Goal: Task Accomplishment & Management: Use online tool/utility

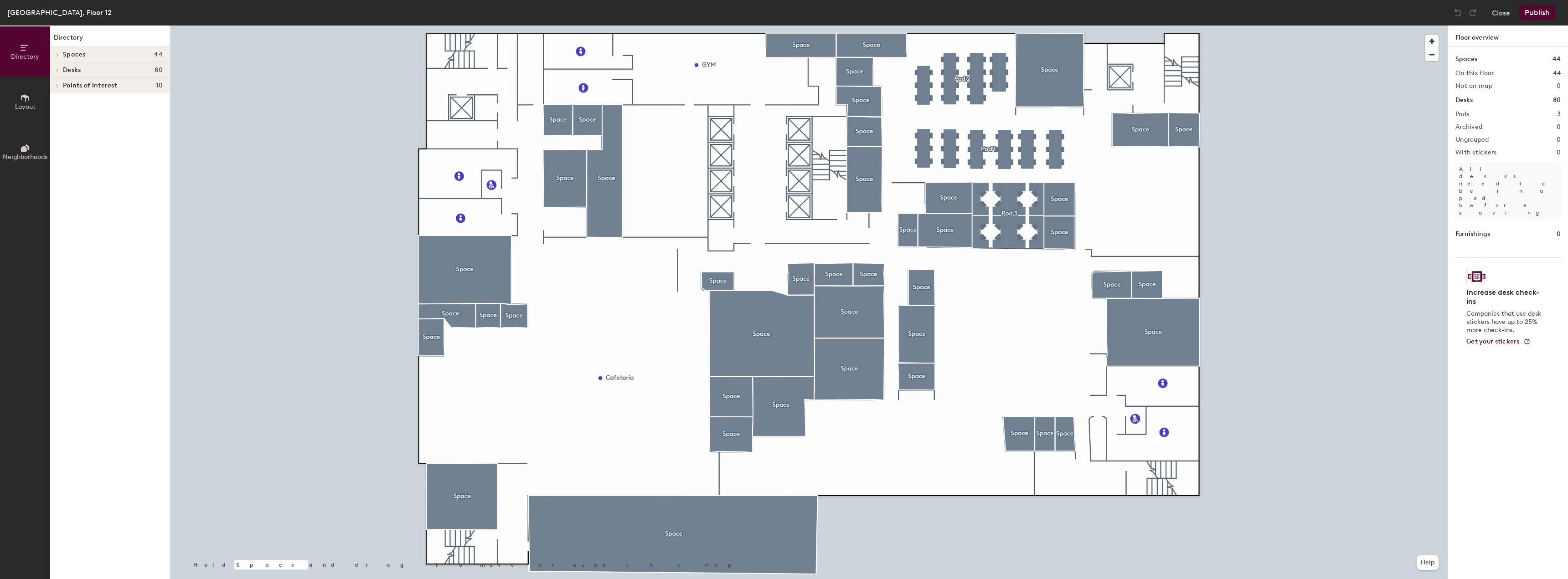
click at [22, 100] on icon at bounding box center [25, 98] width 10 height 10
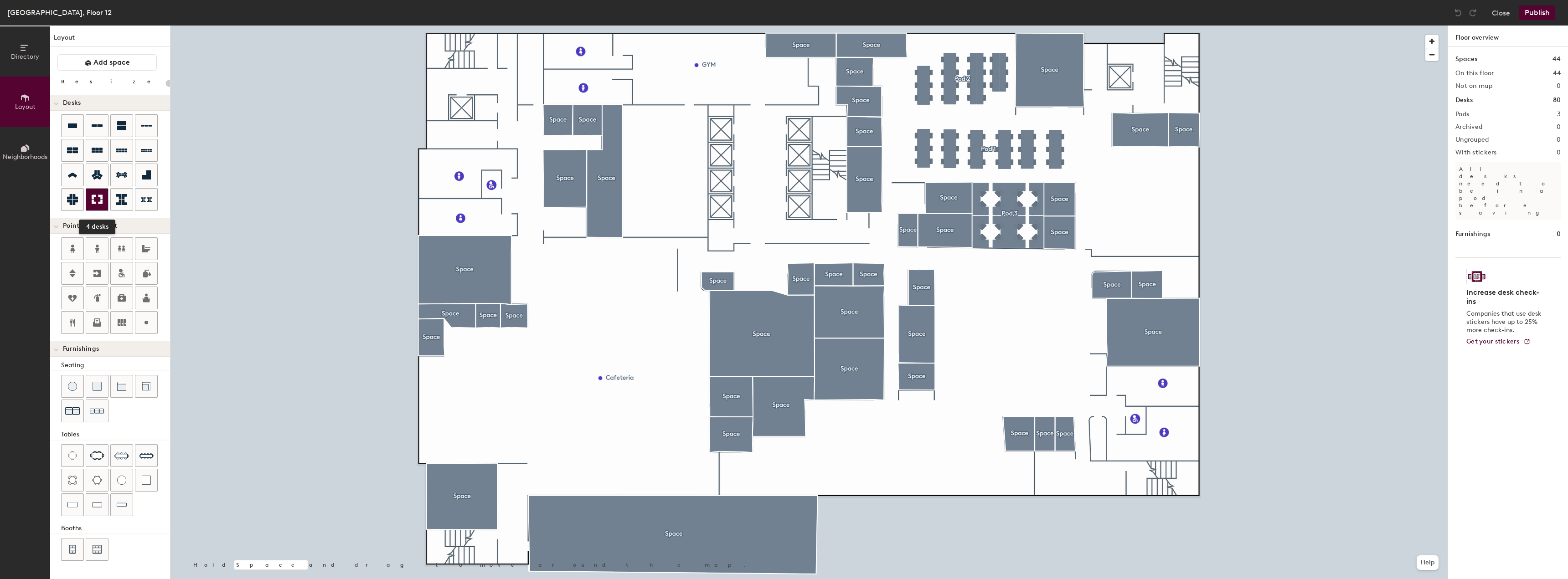
click at [93, 204] on icon at bounding box center [97, 199] width 11 height 11
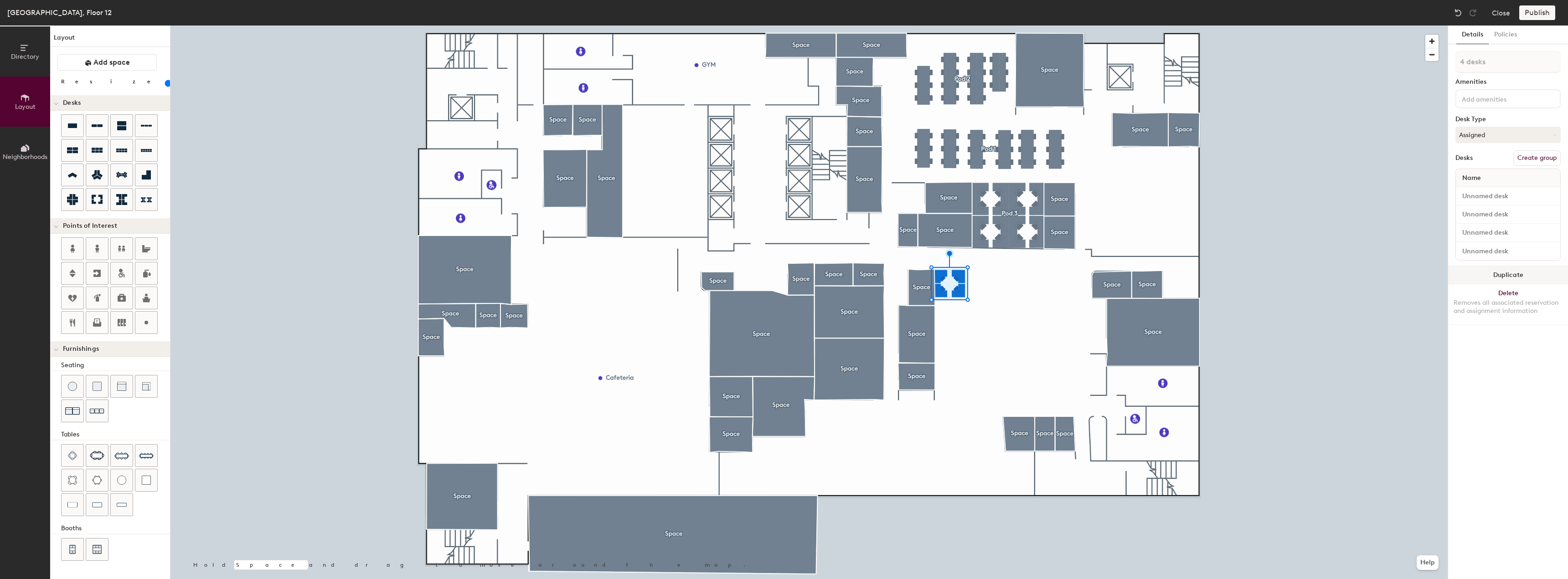
click at [1489, 275] on button "Duplicate" at bounding box center [1508, 275] width 120 height 18
click at [878, 26] on div at bounding box center [809, 26] width 1277 height 0
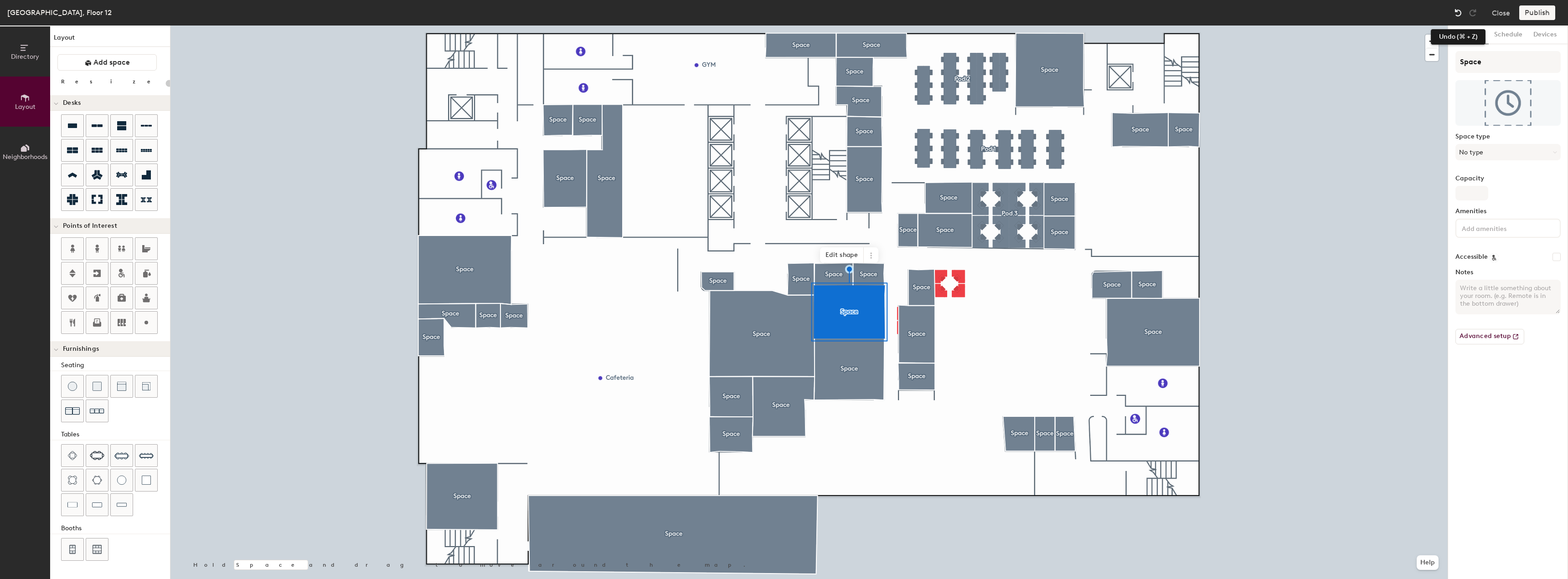
click at [1460, 12] on img at bounding box center [1458, 12] width 9 height 9
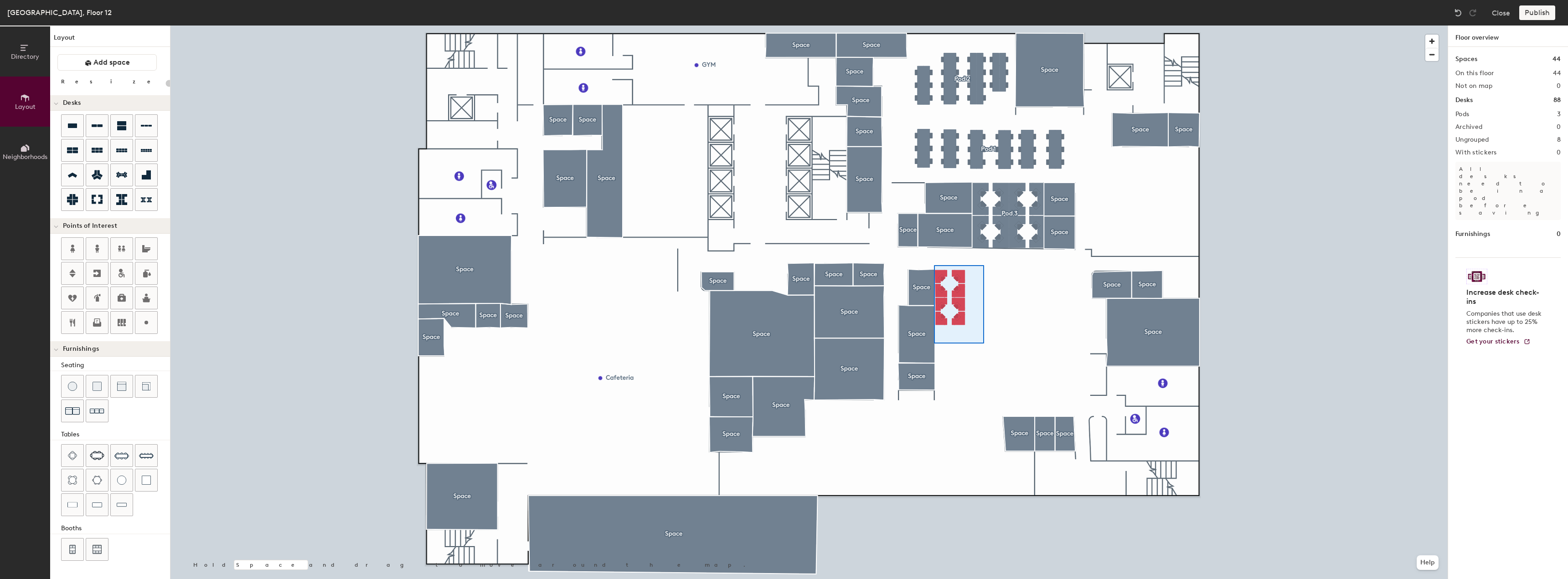
click at [934, 26] on div at bounding box center [809, 26] width 1277 height 0
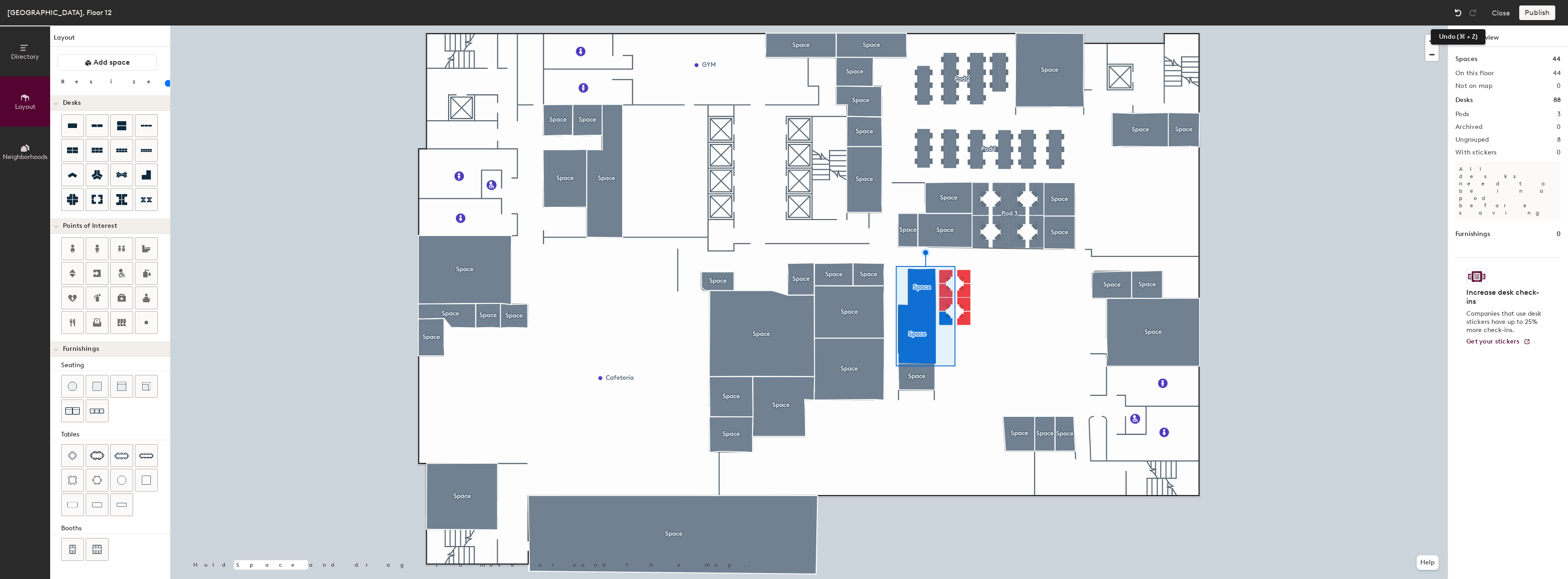
click at [1460, 9] on img at bounding box center [1458, 12] width 9 height 9
click at [942, 26] on div at bounding box center [809, 26] width 1277 height 0
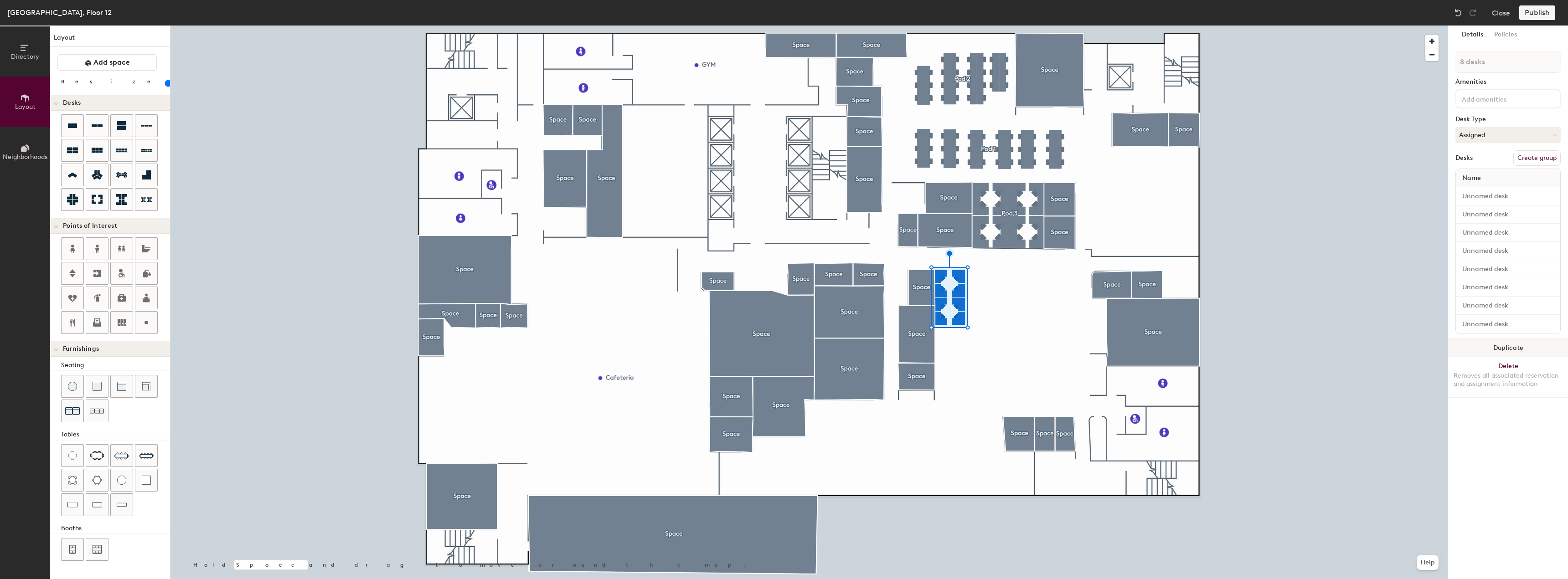
click at [1487, 350] on button "Duplicate" at bounding box center [1508, 348] width 120 height 18
click at [887, 26] on div at bounding box center [809, 26] width 1277 height 0
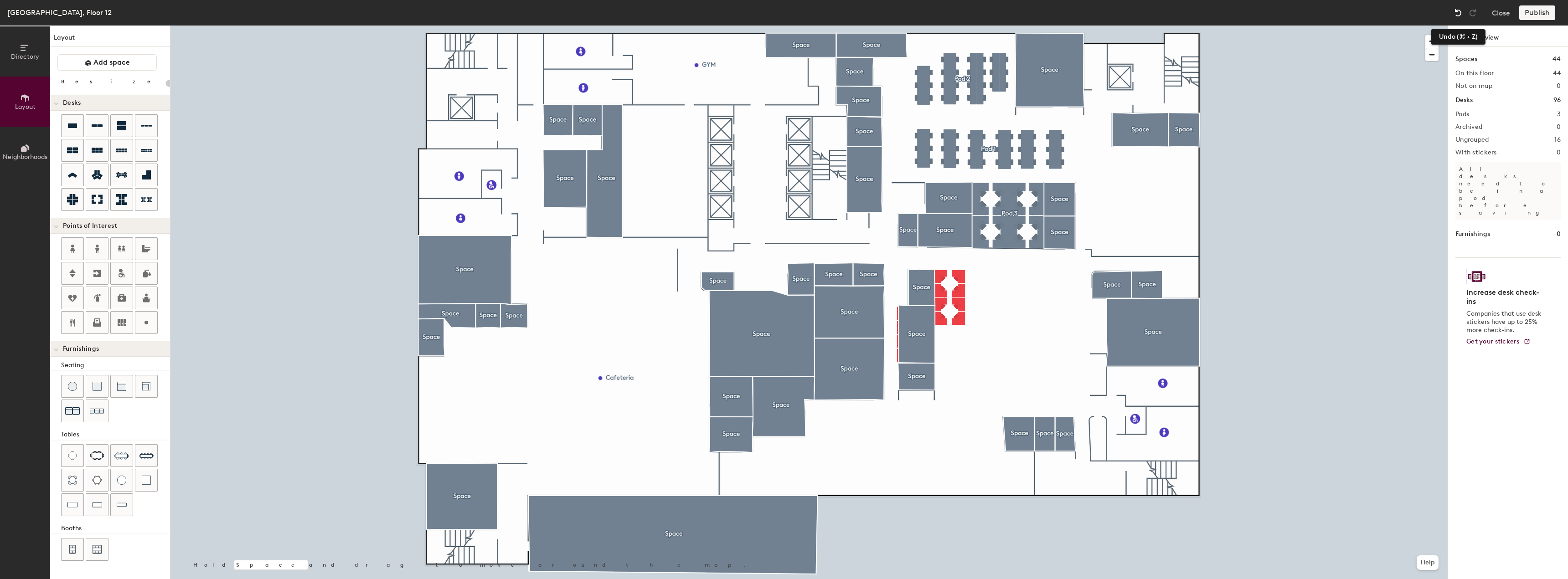
click at [1453, 13] on div at bounding box center [1458, 13] width 15 height 15
click at [940, 26] on div at bounding box center [809, 26] width 1277 height 0
type input "80"
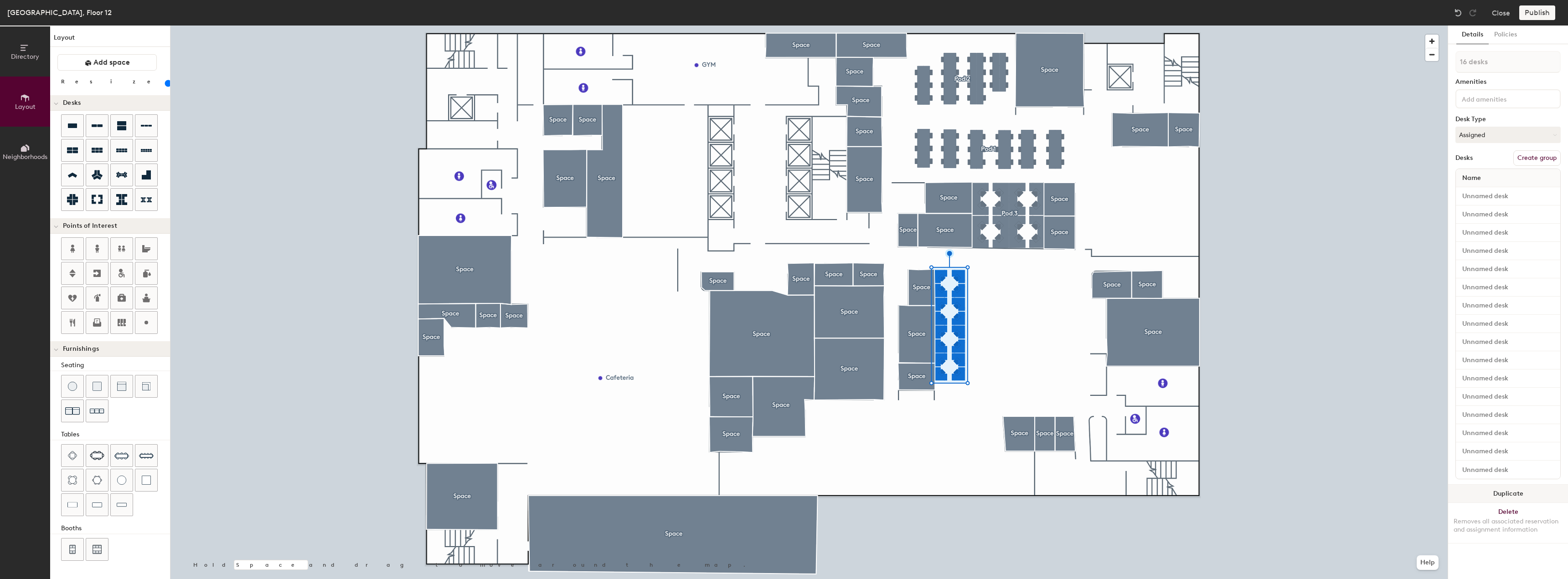
click at [1485, 488] on button "Duplicate" at bounding box center [1508, 494] width 120 height 18
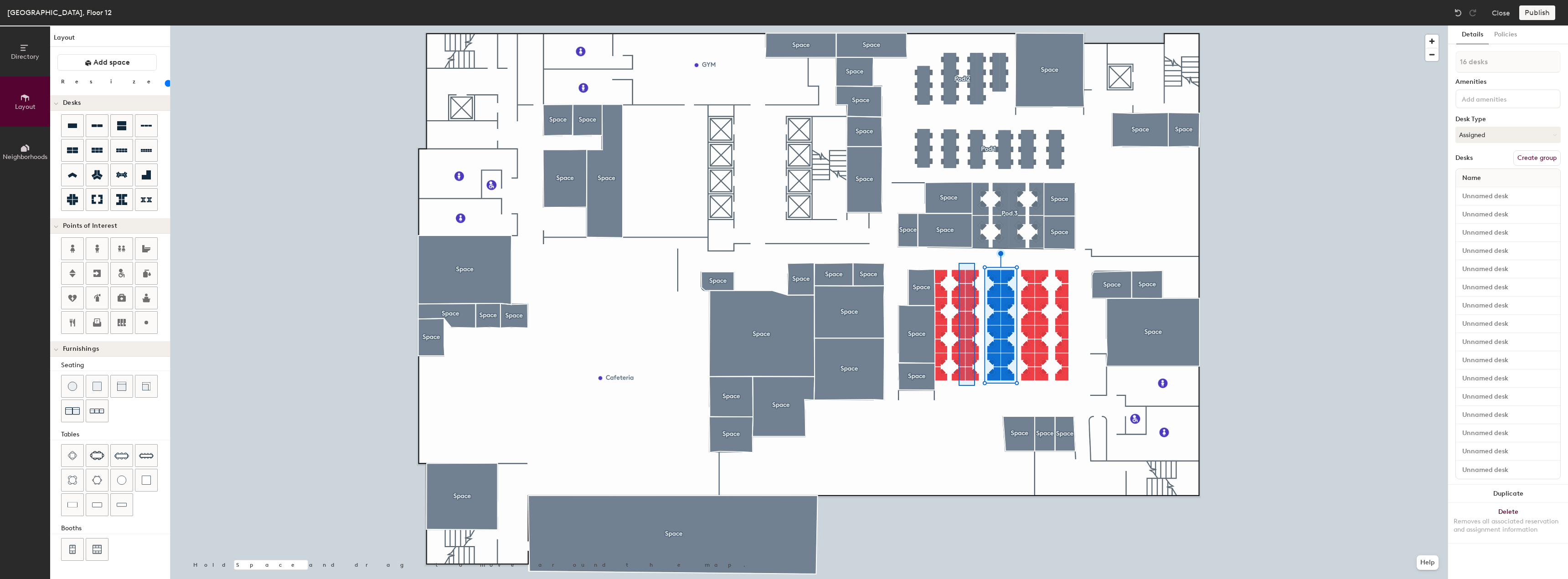
click at [959, 26] on div at bounding box center [809, 26] width 1277 height 0
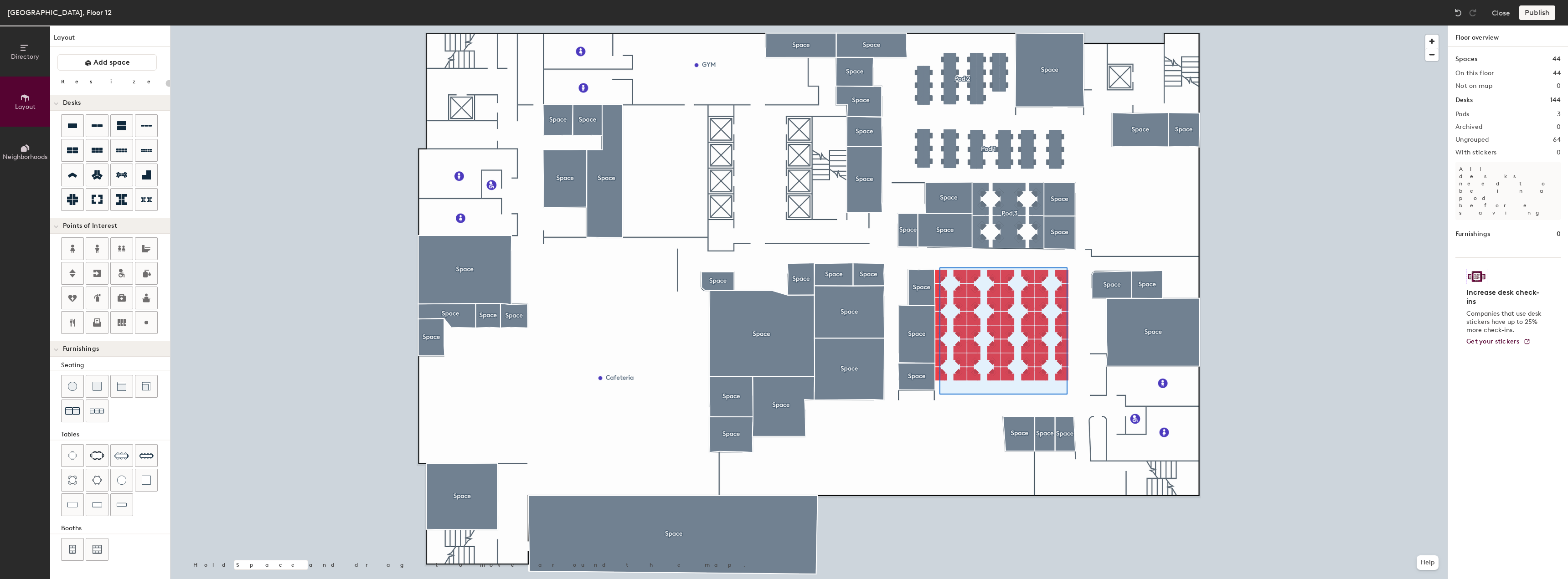
click at [939, 26] on div at bounding box center [809, 26] width 1277 height 0
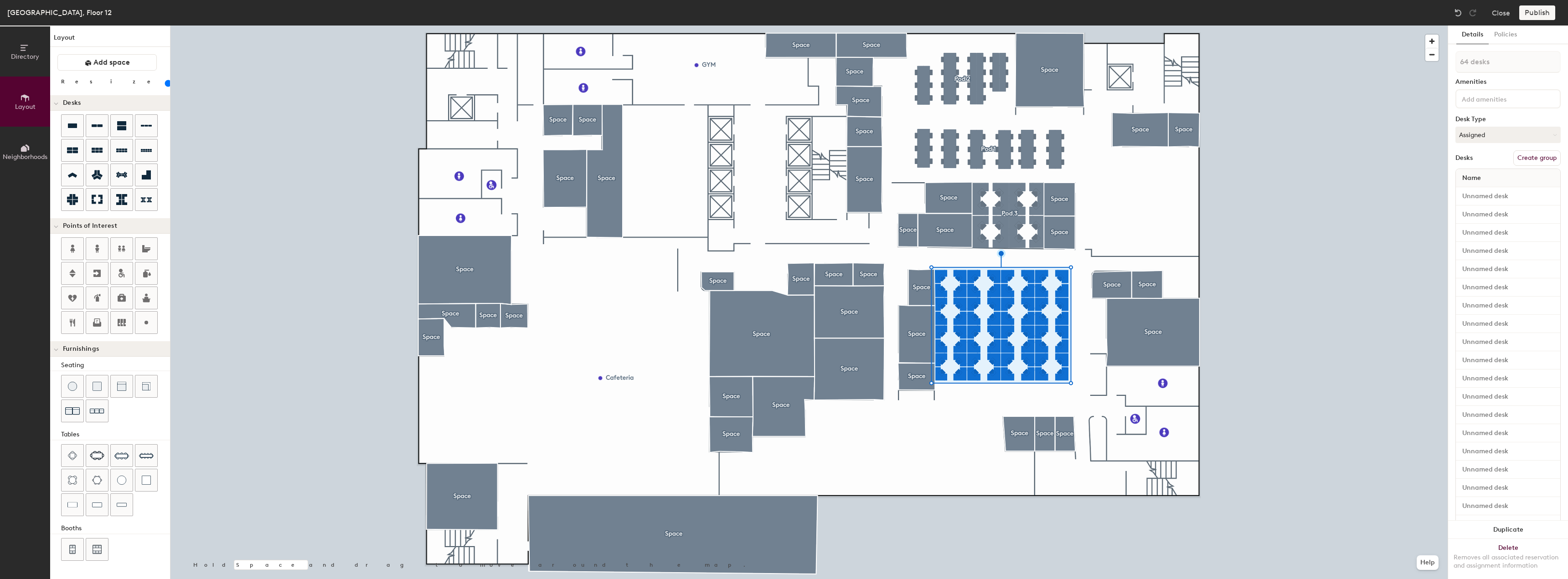
click at [1517, 157] on button "Create group" at bounding box center [1537, 158] width 47 height 15
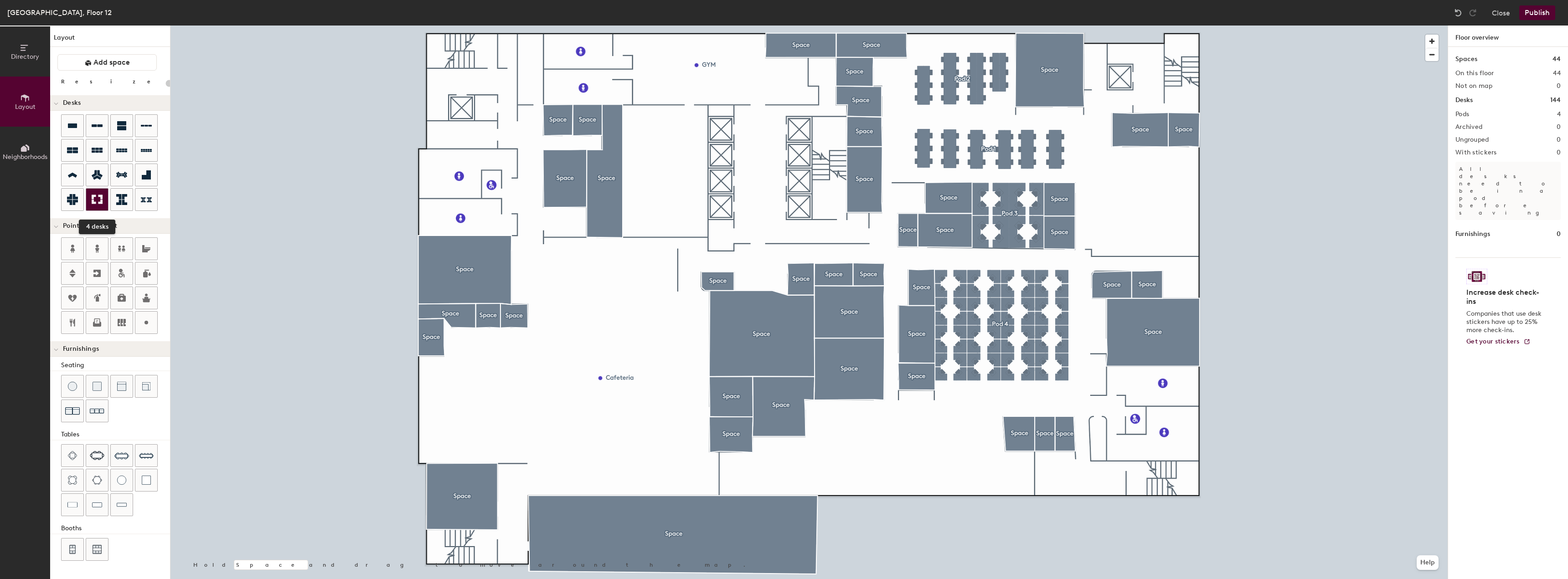
click at [93, 200] on icon at bounding box center [97, 199] width 11 height 9
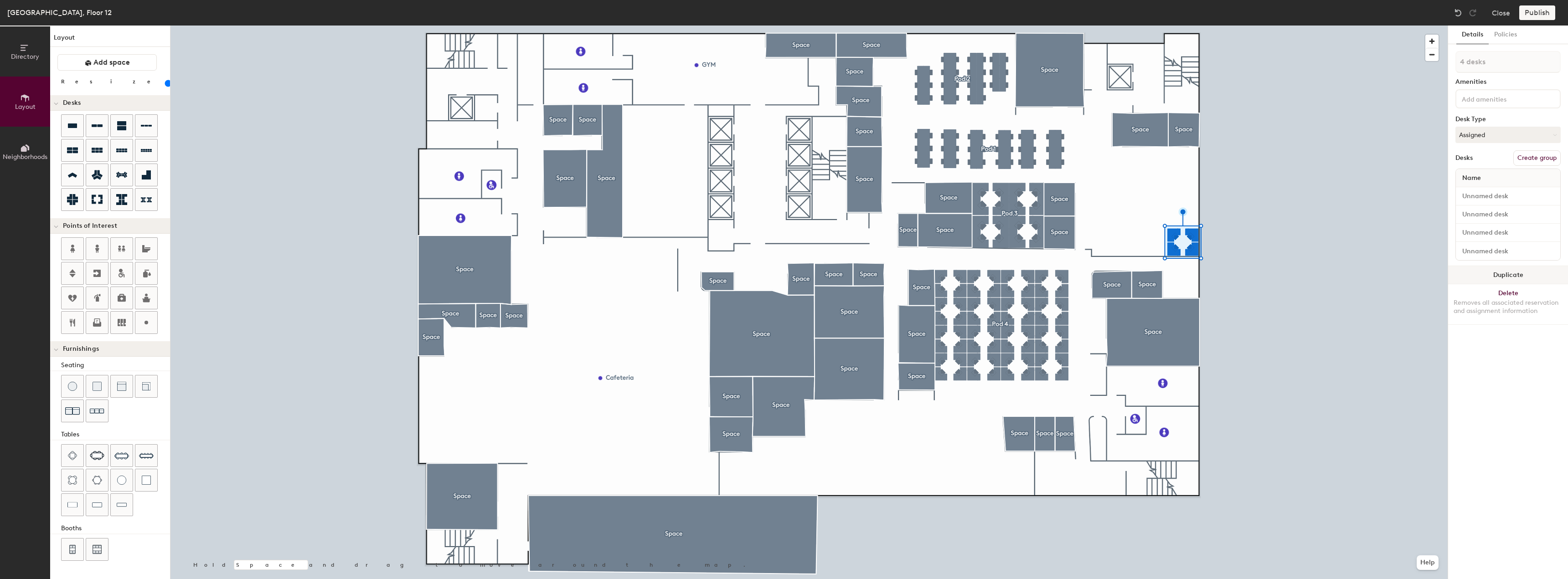
click at [1484, 275] on button "Duplicate" at bounding box center [1508, 275] width 120 height 18
click at [1521, 274] on button "Duplicate" at bounding box center [1508, 275] width 120 height 18
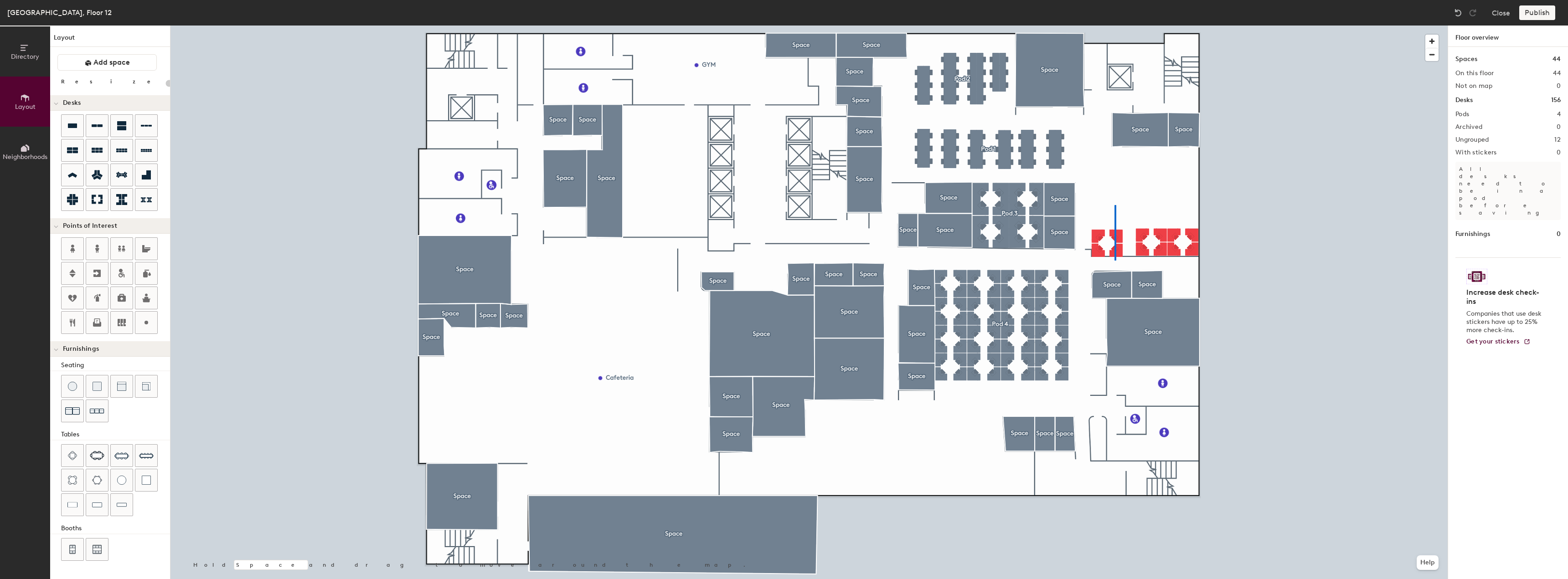
type input "80"
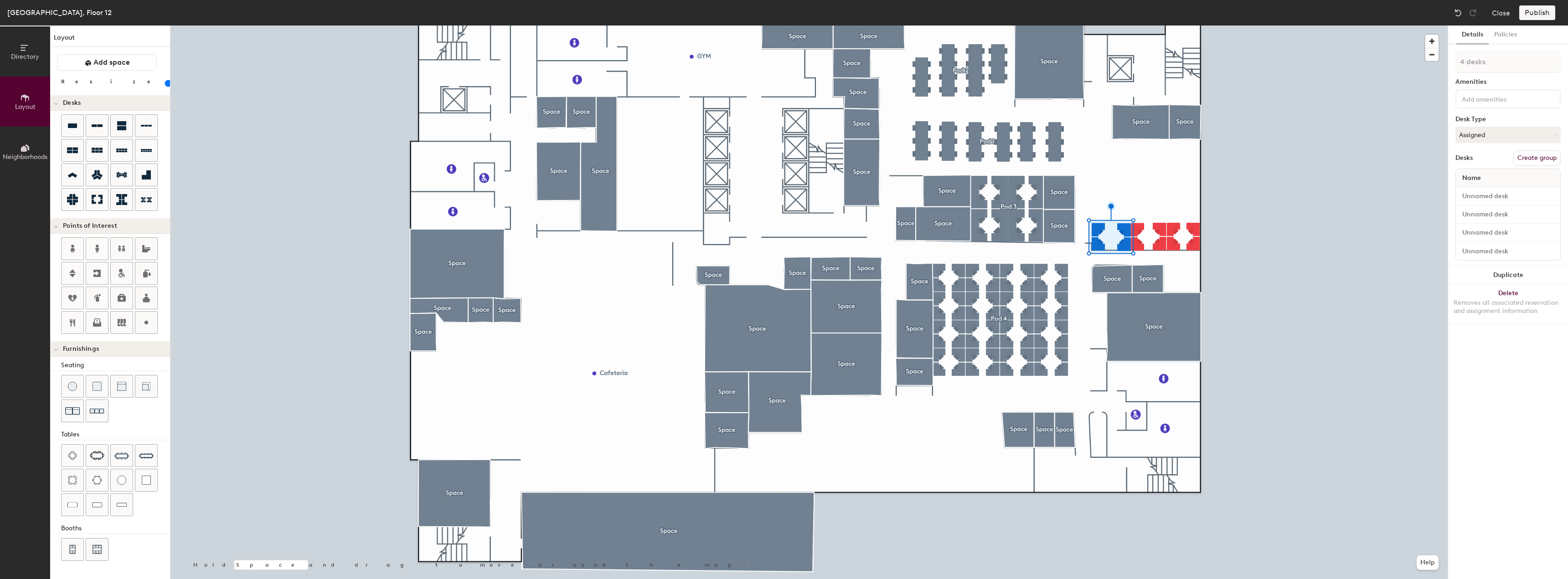
click at [1281, 26] on div at bounding box center [809, 26] width 1277 height 0
click at [1474, 414] on button "Duplicate" at bounding box center [1508, 421] width 120 height 18
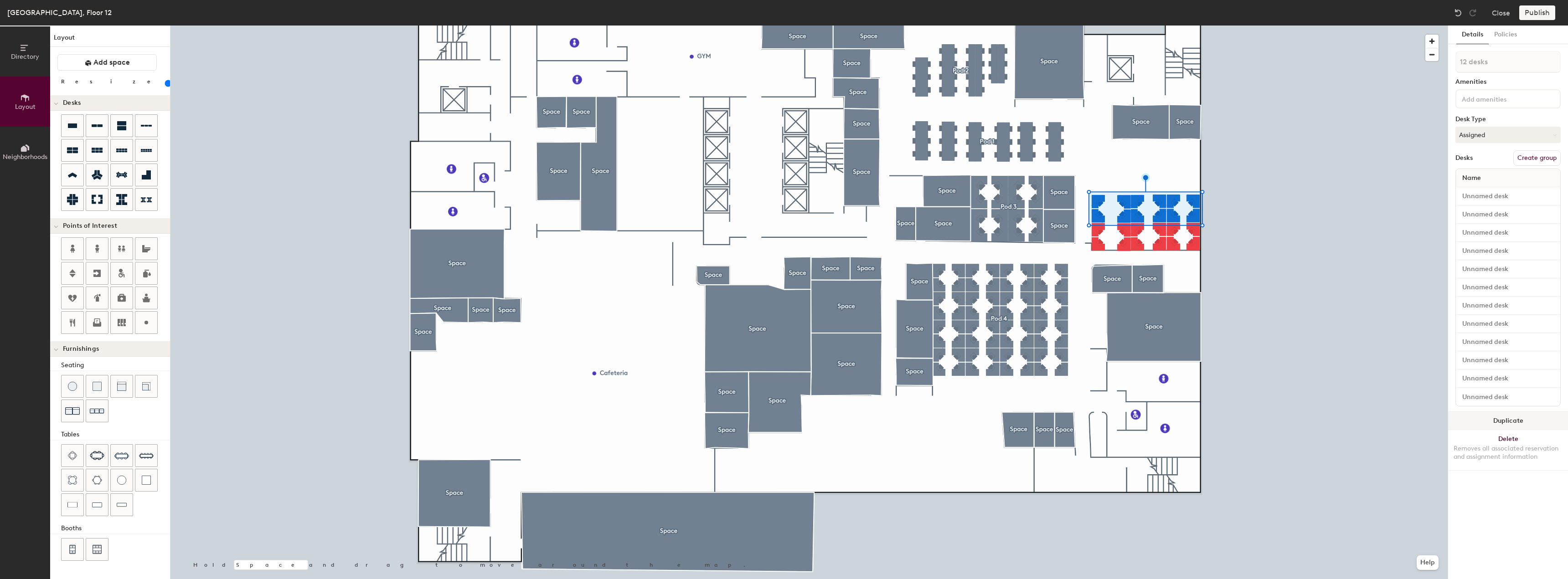
click at [1495, 426] on button "Duplicate" at bounding box center [1508, 421] width 120 height 18
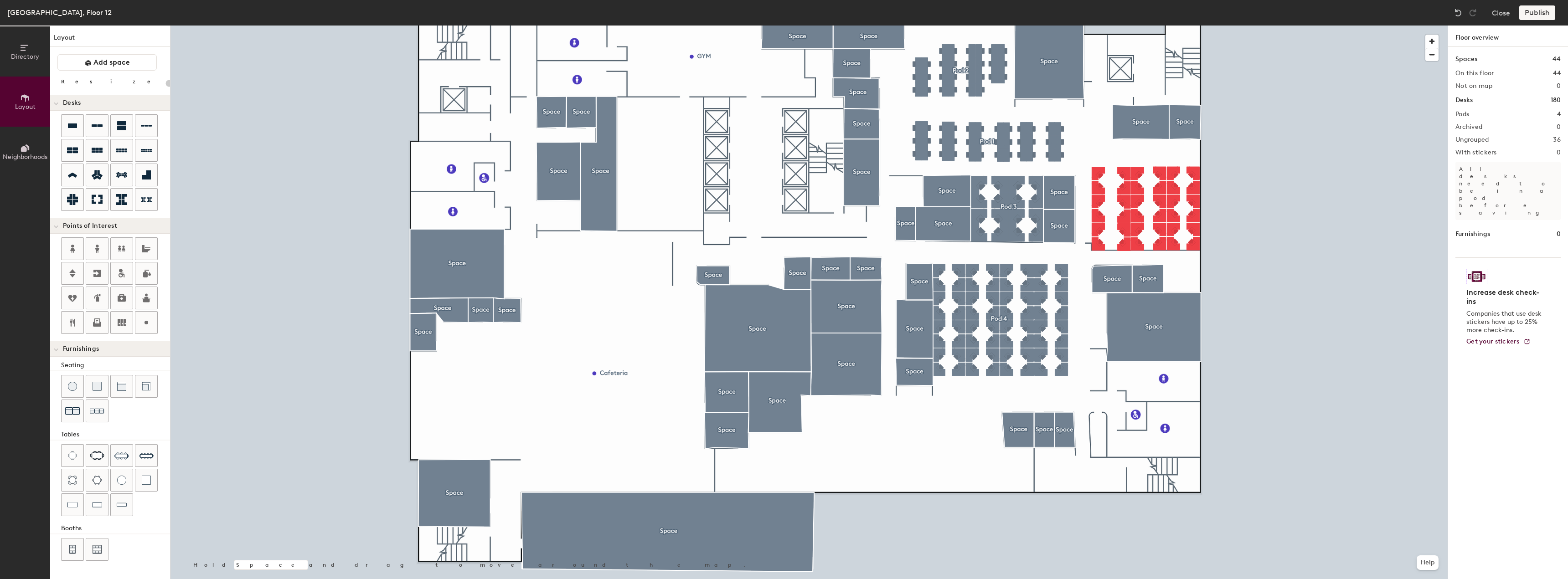
click at [1195, 26] on div at bounding box center [809, 26] width 1277 height 0
click at [1493, 298] on button "Delete Removes all associated reservation and assignment information" at bounding box center [1508, 311] width 120 height 40
click at [1096, 26] on div at bounding box center [809, 26] width 1277 height 0
click at [1535, 303] on button "Delete Removes all associated reservation and assignment information" at bounding box center [1508, 311] width 120 height 40
click at [94, 205] on div at bounding box center [97, 199] width 22 height 22
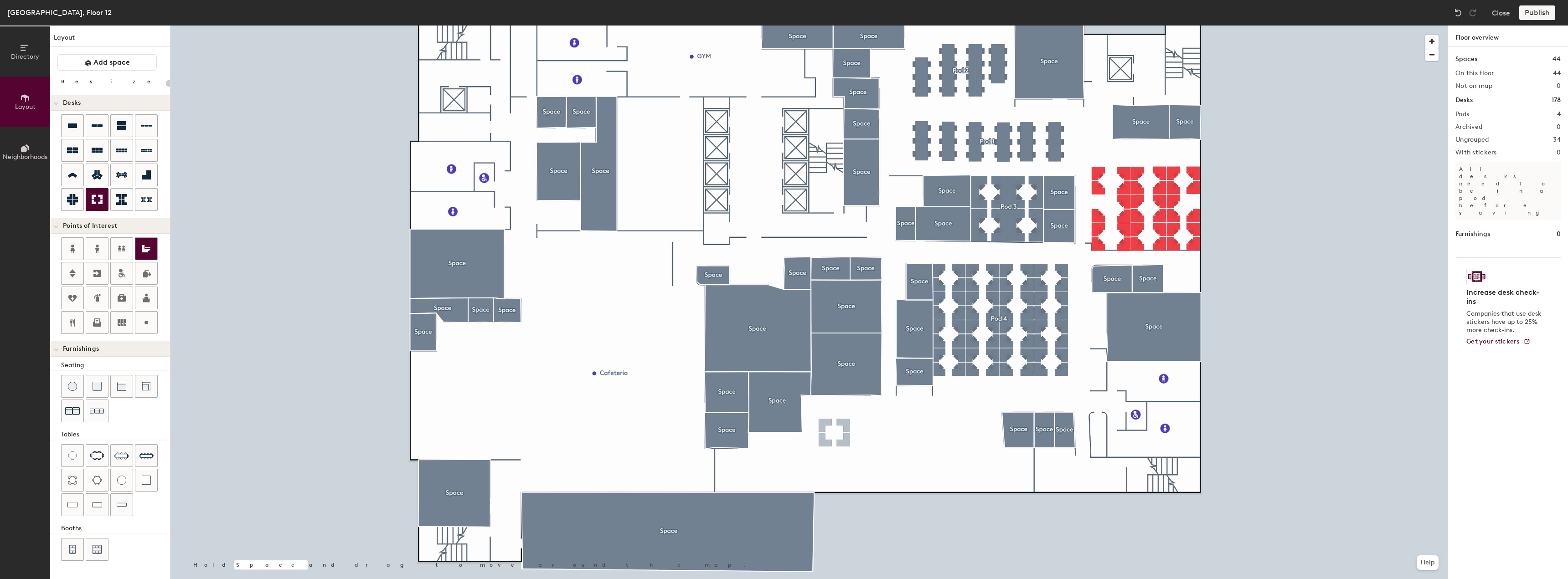
type input "80"
click at [1527, 269] on button "Duplicate" at bounding box center [1508, 275] width 120 height 18
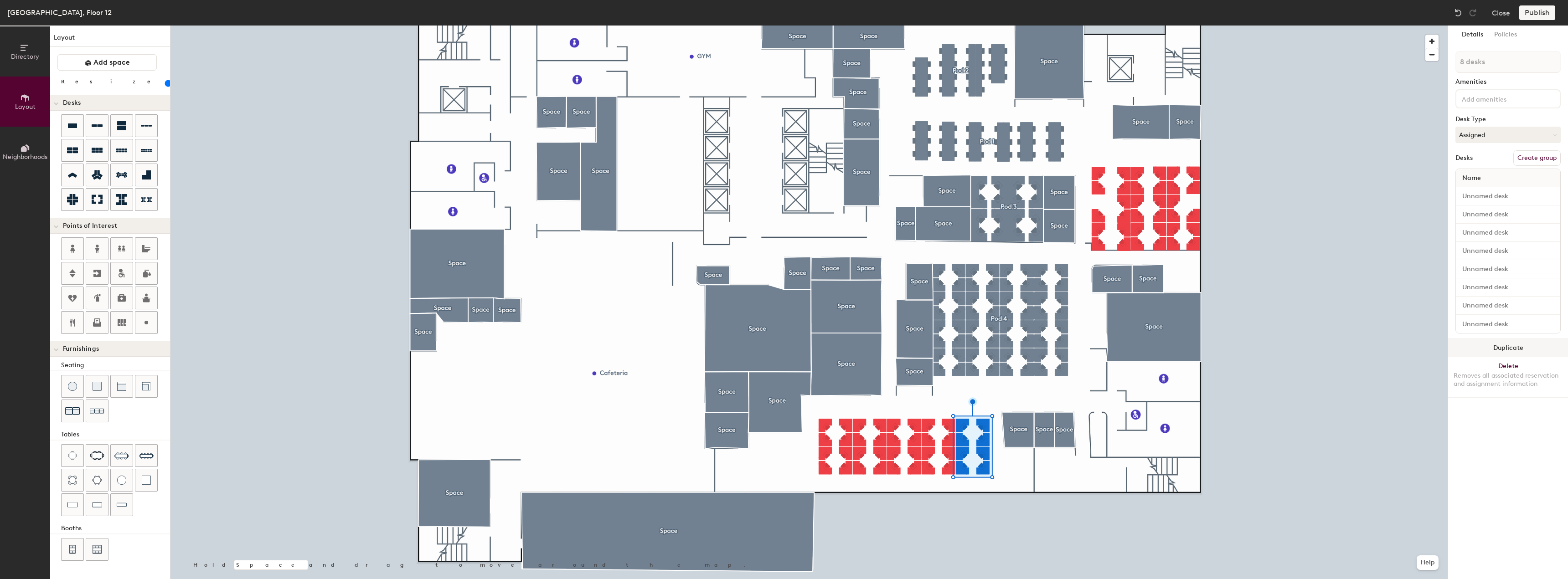
click at [1511, 349] on button "Duplicate" at bounding box center [1508, 348] width 120 height 18
click at [1494, 369] on button "Delete Removes all associated reservation and assignment information" at bounding box center [1508, 377] width 120 height 40
drag, startPoint x: 1479, startPoint y: 344, endPoint x: 1471, endPoint y: 345, distance: 8.1
click at [1471, 345] on button "Duplicate" at bounding box center [1508, 348] width 120 height 18
click at [878, 26] on div at bounding box center [809, 26] width 1277 height 0
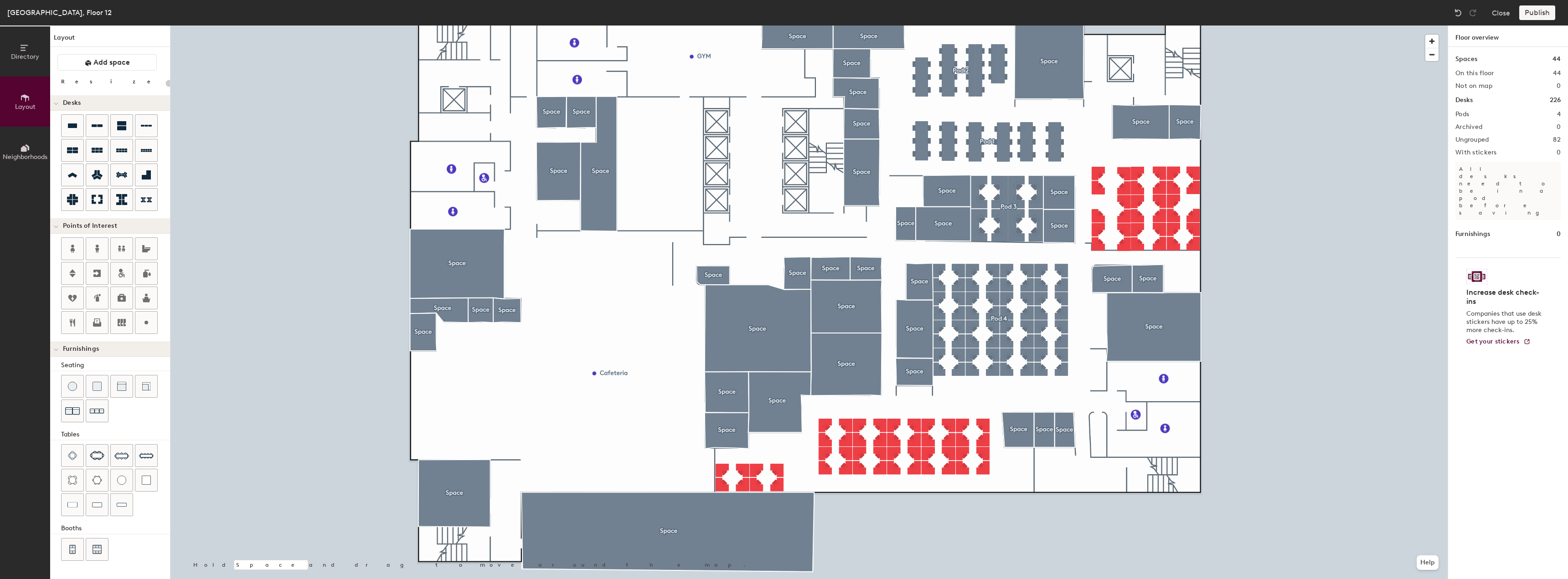
type input "80"
click at [1472, 285] on button "Duplicate" at bounding box center [1508, 282] width 120 height 18
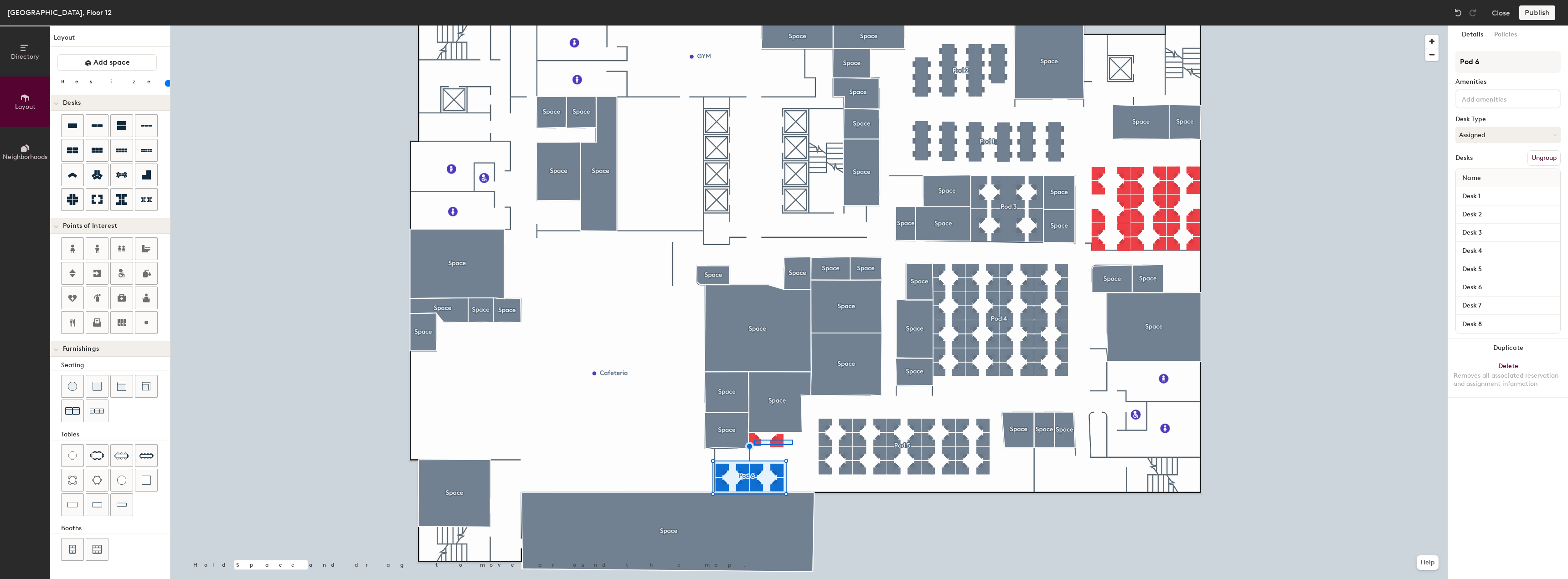
click at [754, 26] on div at bounding box center [809, 26] width 1277 height 0
click at [1528, 159] on button "Create group" at bounding box center [1537, 158] width 47 height 15
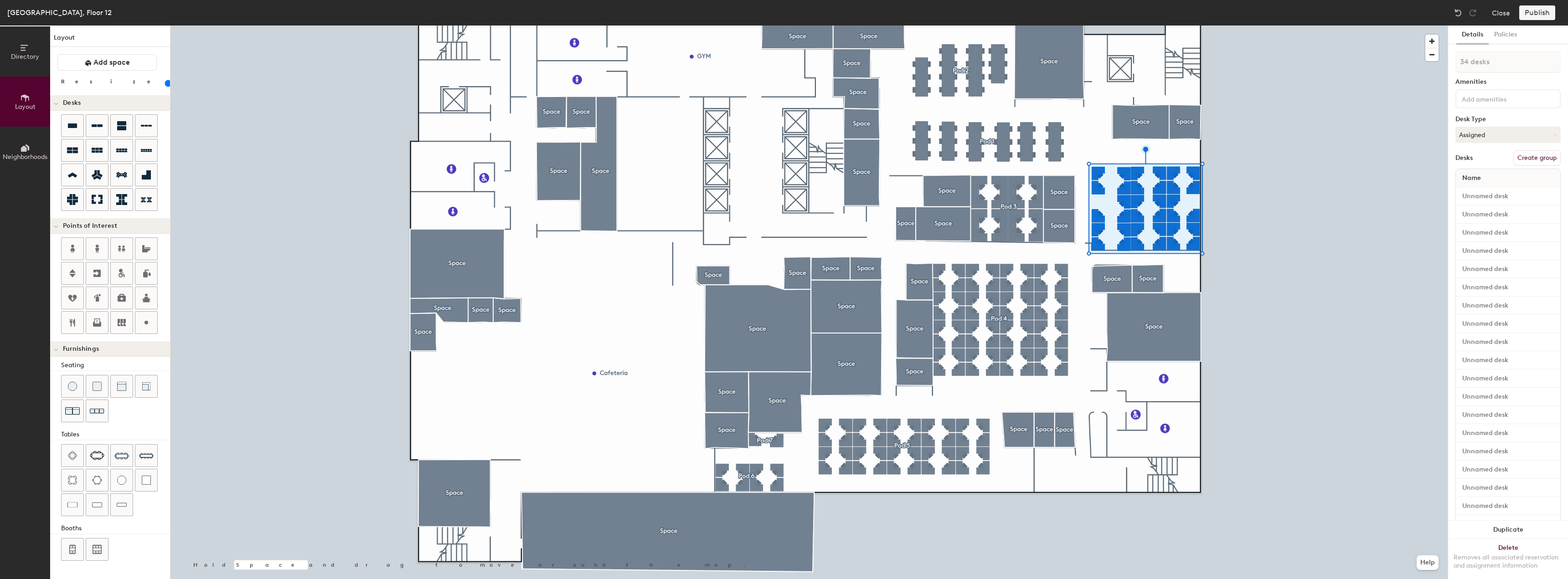
click at [1523, 158] on button "Create group" at bounding box center [1537, 158] width 47 height 15
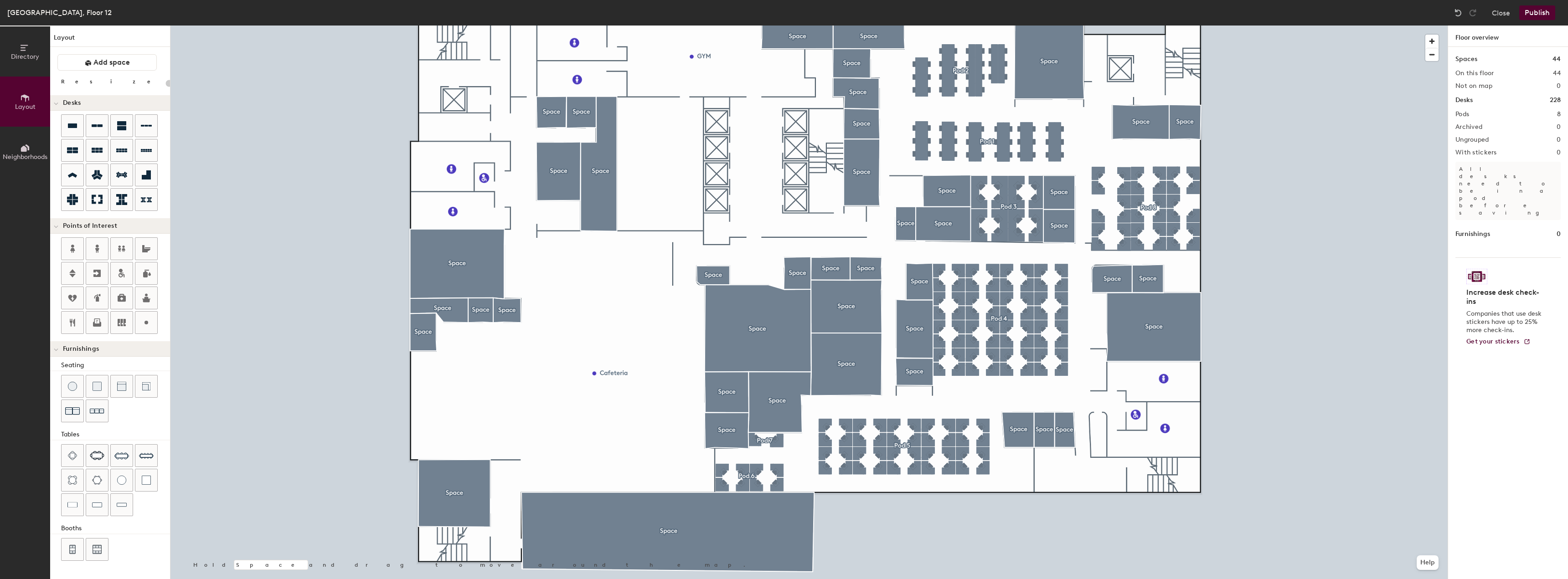
click at [1544, 13] on button "Publish" at bounding box center [1537, 13] width 36 height 15
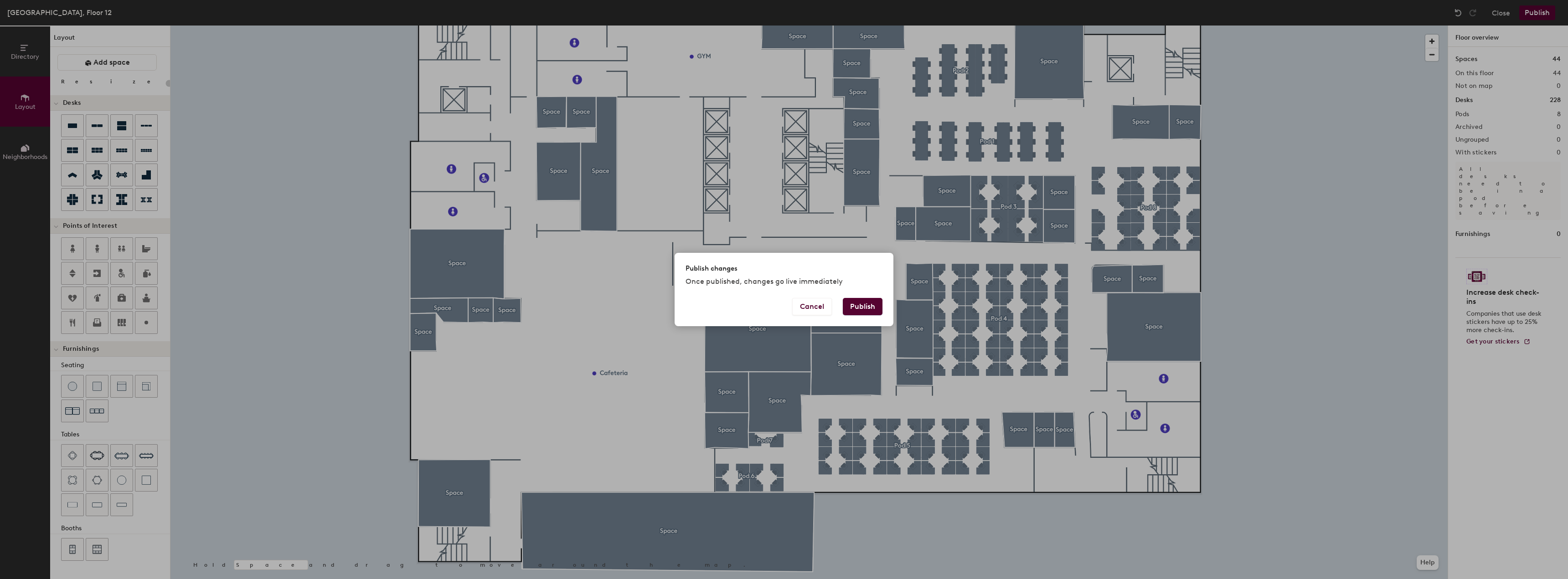
click at [860, 307] on button "Publish" at bounding box center [863, 307] width 40 height 17
type input "20"
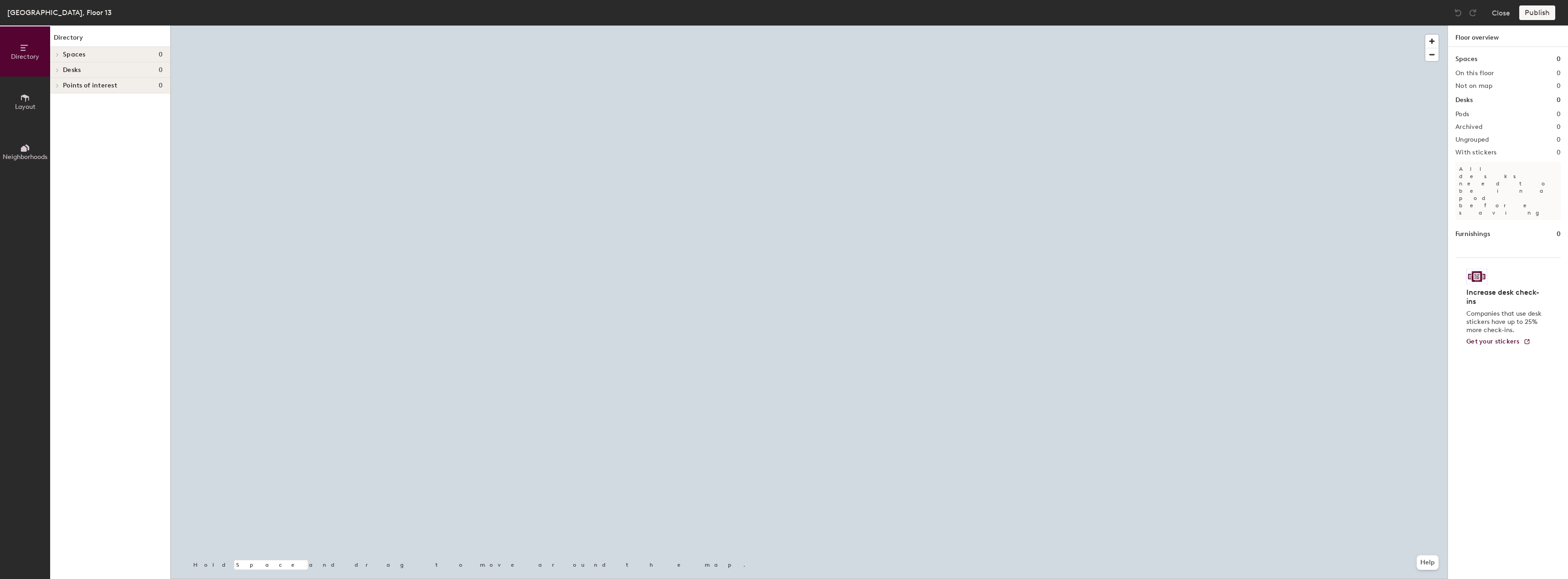
click at [91, 69] on h4 "Desks 0" at bounding box center [113, 70] width 100 height 7
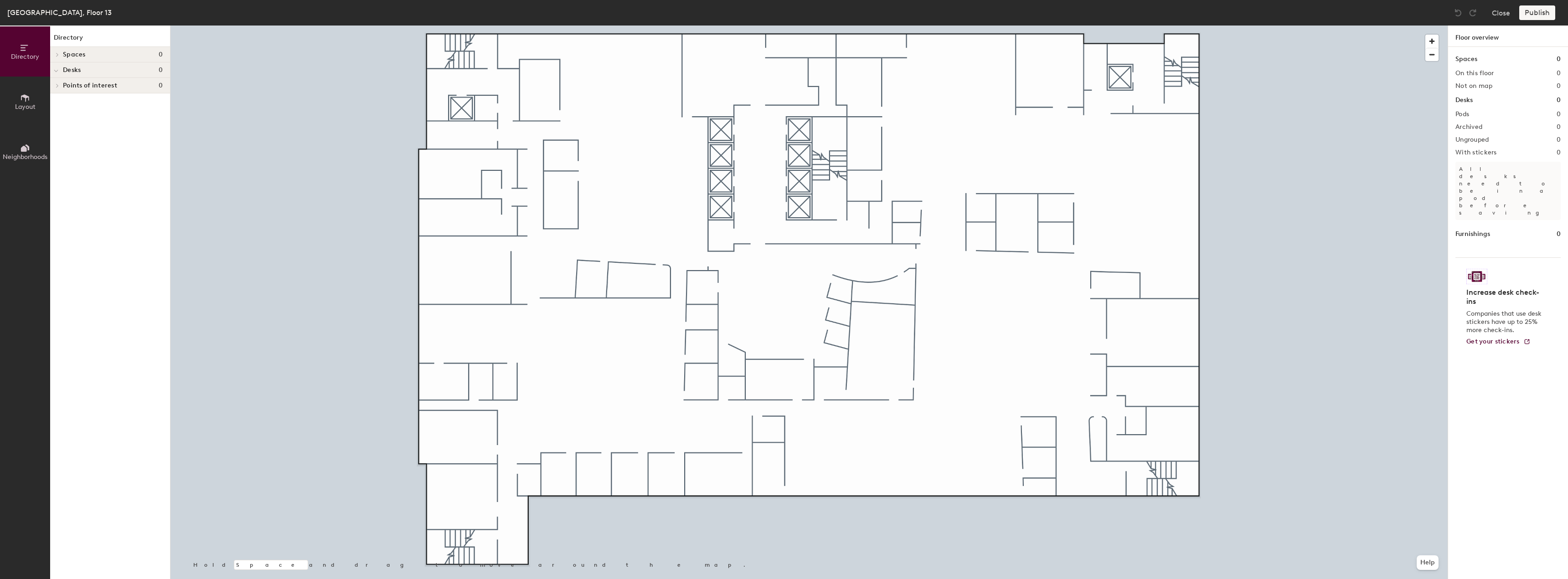
click at [25, 99] on icon at bounding box center [25, 98] width 10 height 10
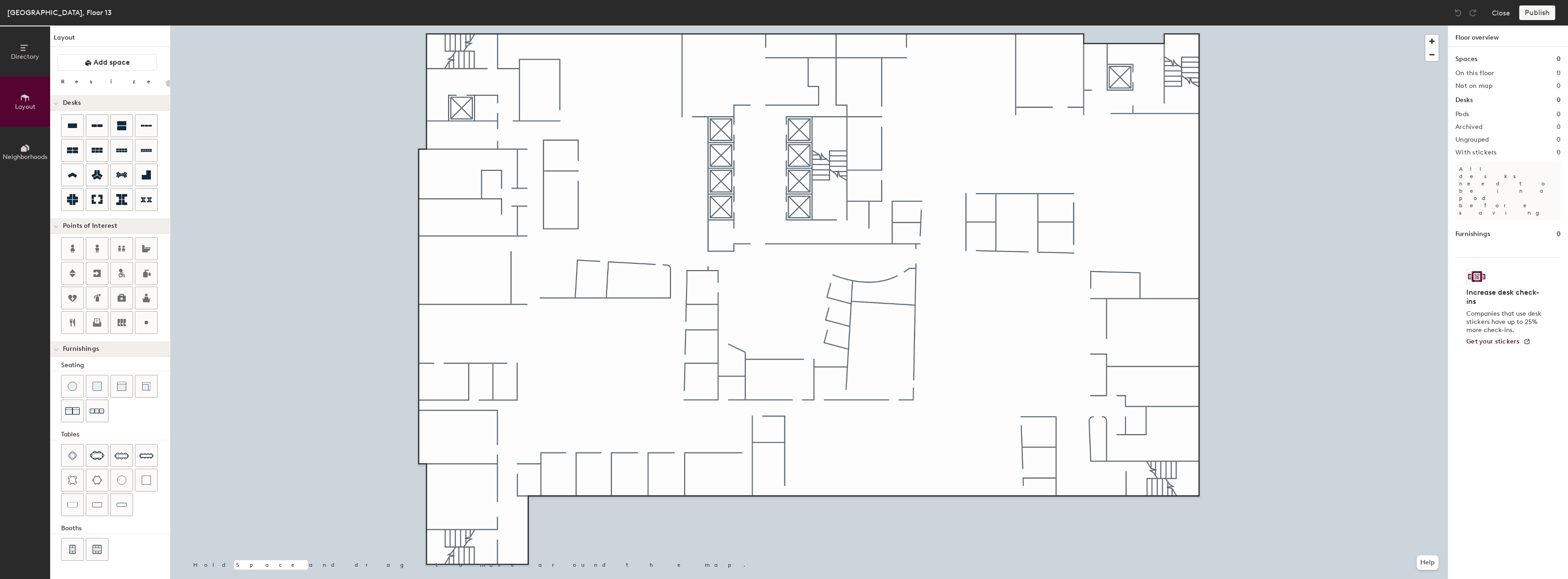
click at [13, 146] on button "Neighborhoods" at bounding box center [25, 151] width 50 height 50
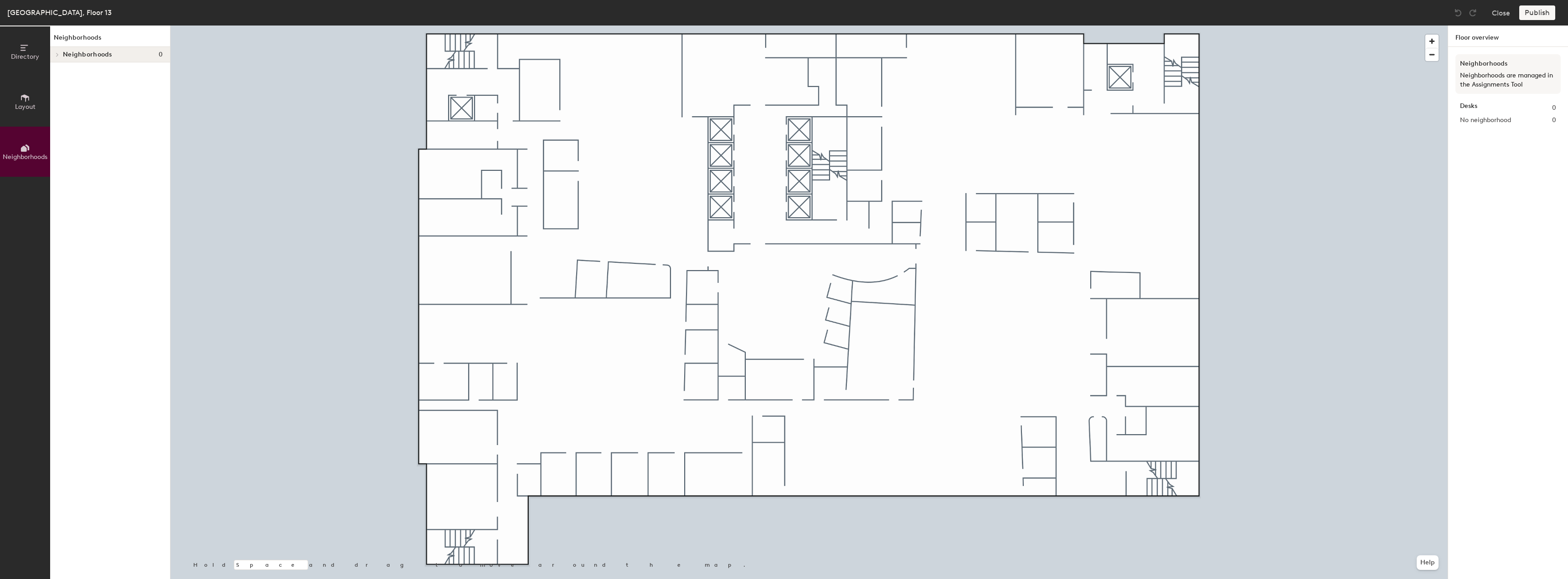
click at [24, 94] on icon at bounding box center [25, 98] width 10 height 10
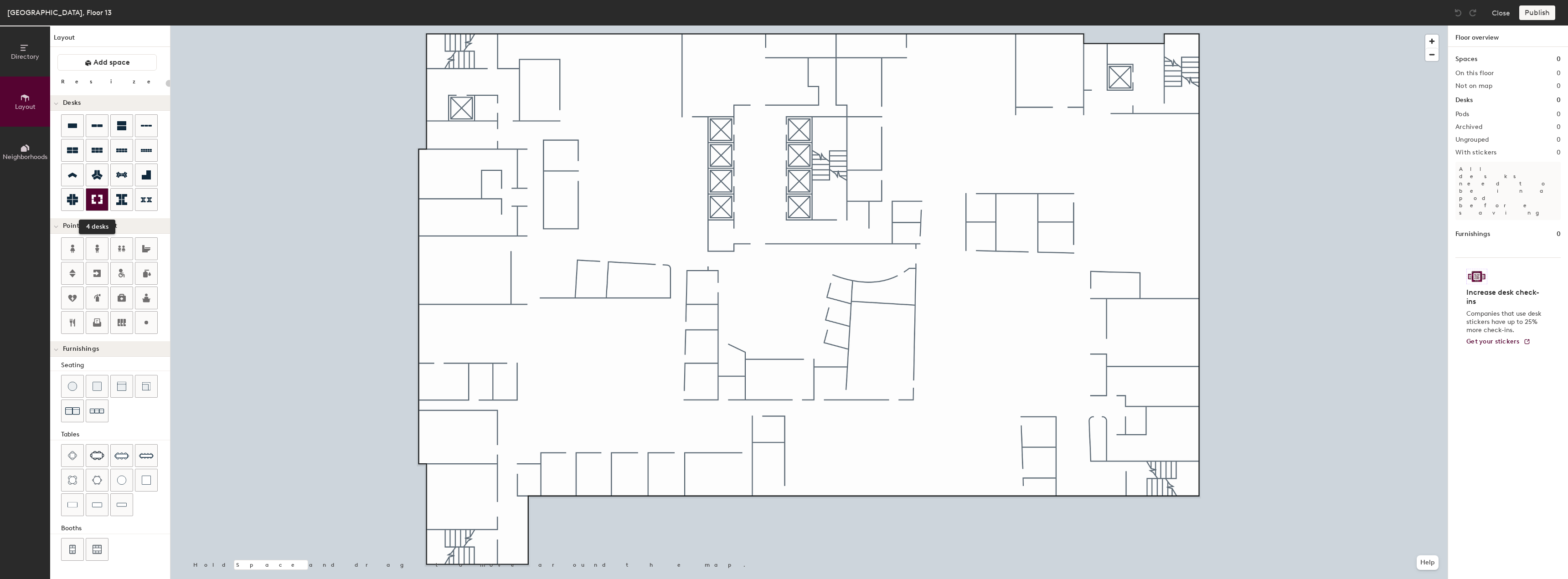
click at [99, 197] on icon at bounding box center [97, 199] width 11 height 11
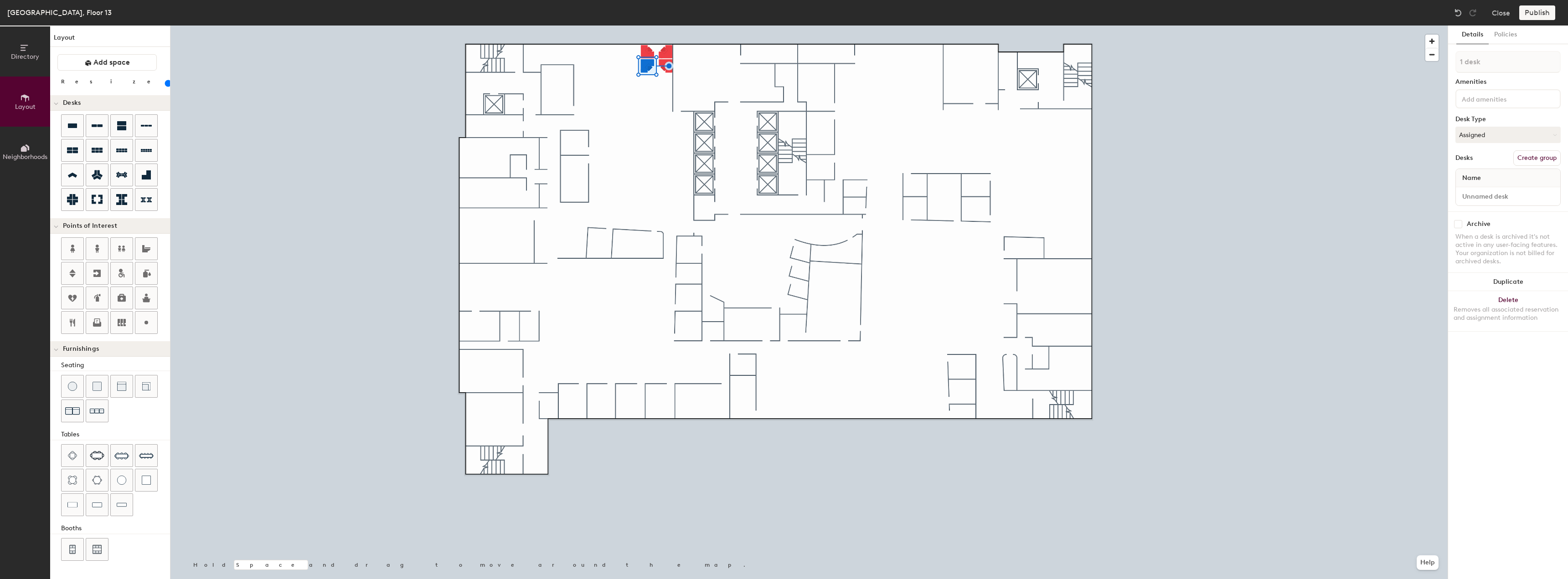
click at [651, 26] on div at bounding box center [809, 26] width 1277 height 0
click at [647, 26] on div at bounding box center [809, 26] width 1277 height 0
click at [645, 26] on div at bounding box center [809, 26] width 1277 height 0
click at [1485, 243] on button "Duplicate" at bounding box center [1508, 238] width 120 height 18
click at [1513, 261] on button "Delete Removes all associated reservation and assignment information" at bounding box center [1508, 268] width 120 height 40
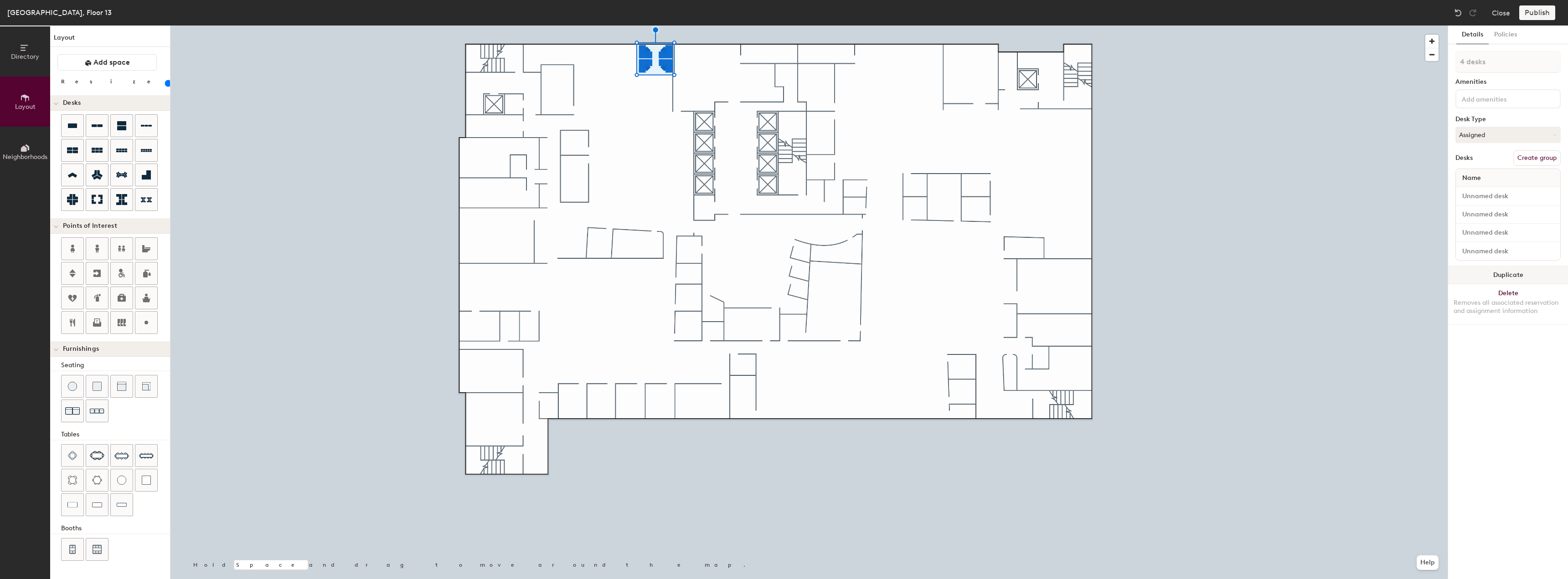
click at [1491, 277] on button "Duplicate" at bounding box center [1508, 275] width 120 height 18
click at [1476, 272] on button "Duplicate" at bounding box center [1508, 275] width 120 height 18
click at [166, 85] on input "range" at bounding box center [166, 83] width 0 height 7
click at [329, 26] on div at bounding box center [809, 26] width 1277 height 0
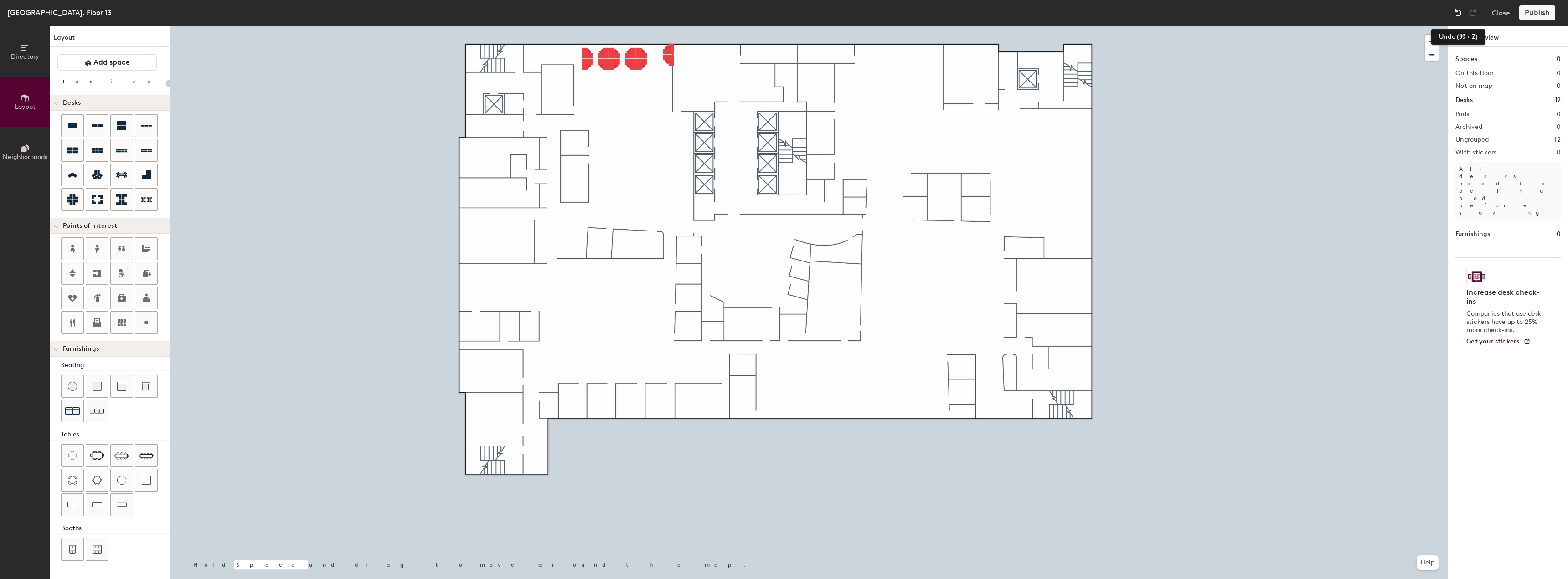
click at [1462, 13] on img at bounding box center [1458, 12] width 9 height 9
click at [1457, 13] on img at bounding box center [1458, 12] width 9 height 9
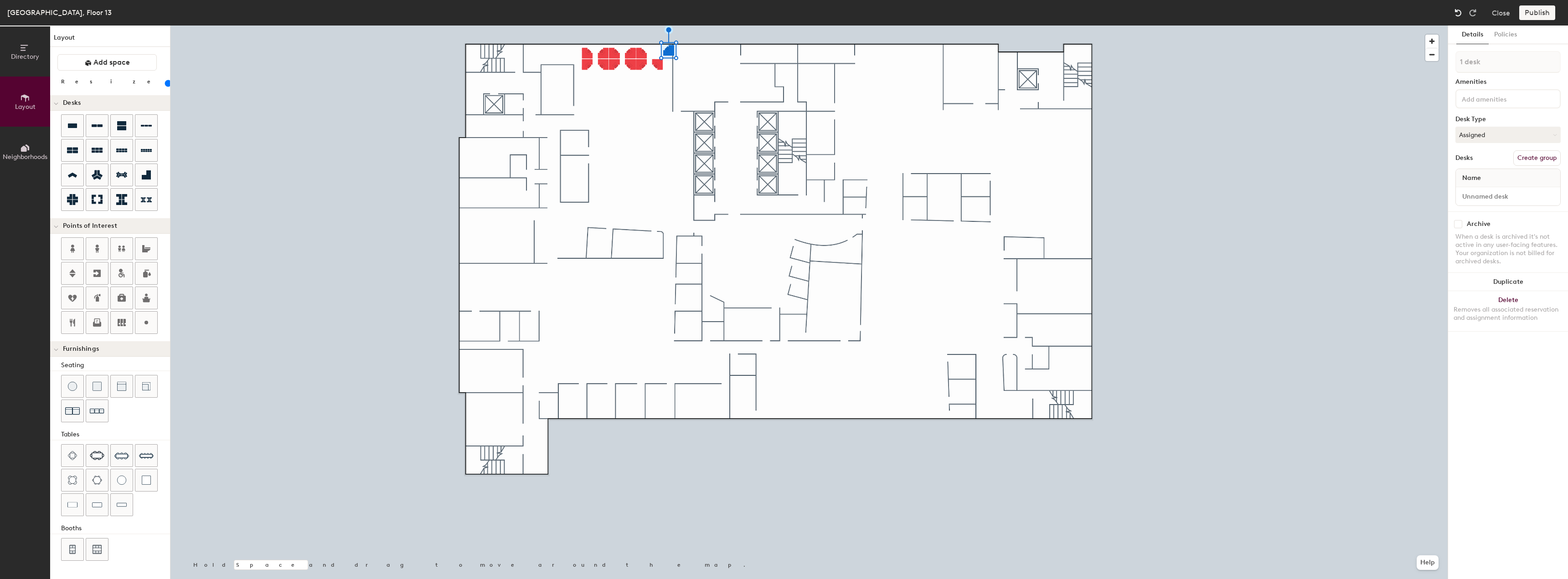
click at [1457, 13] on img at bounding box center [1458, 12] width 9 height 9
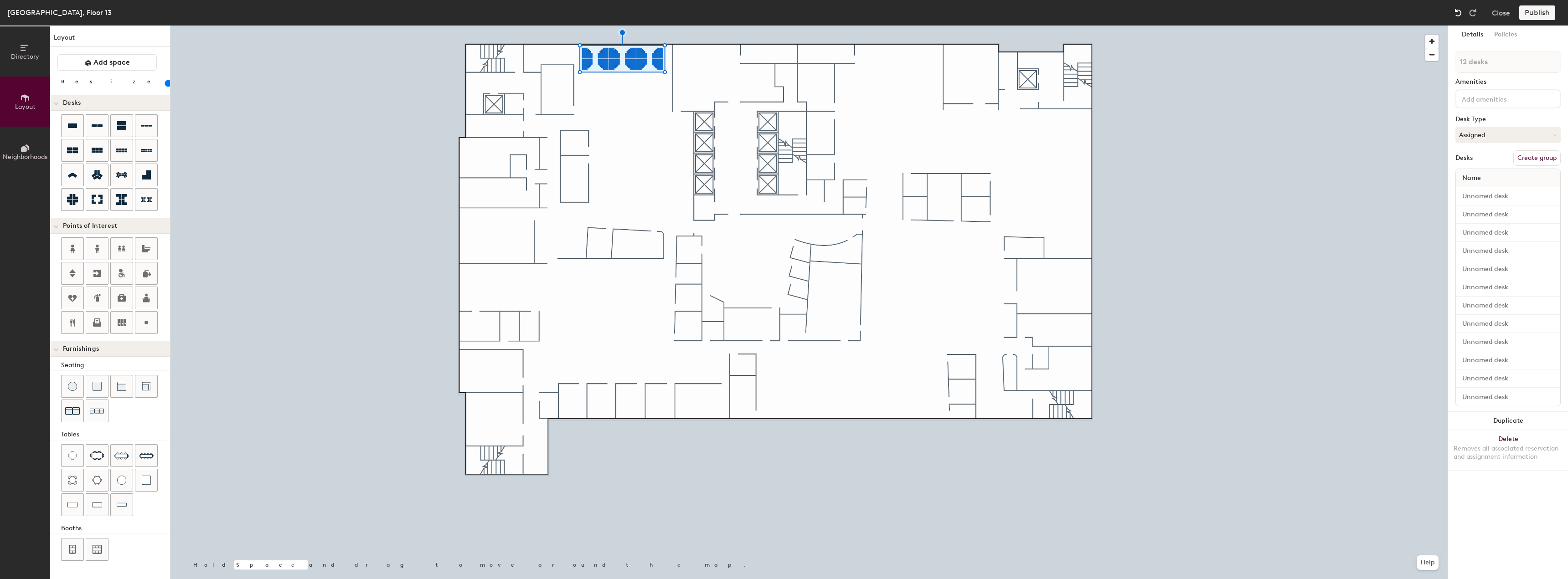
click at [1457, 13] on img at bounding box center [1458, 12] width 9 height 9
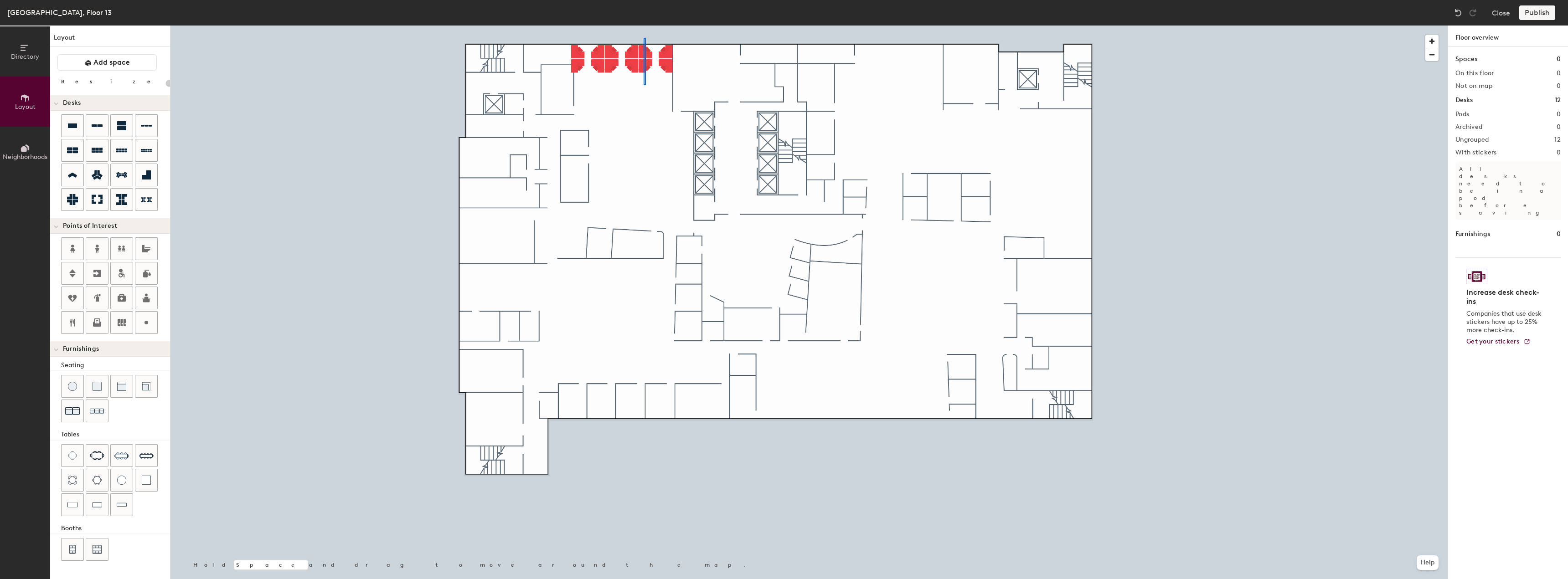
type input "100"
click at [627, 26] on div at bounding box center [809, 26] width 1277 height 0
click at [1491, 305] on button "Duplicate" at bounding box center [1508, 311] width 120 height 18
click at [567, 26] on div at bounding box center [809, 26] width 1277 height 0
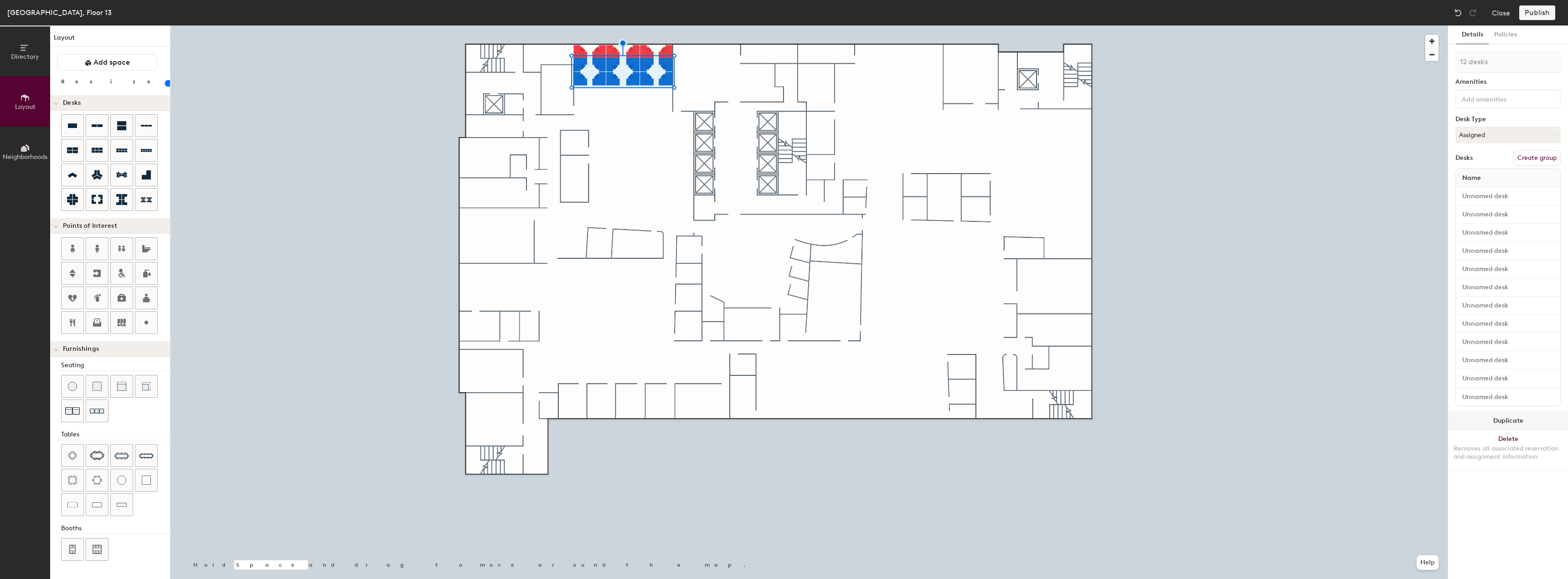
click at [1465, 416] on button "Duplicate" at bounding box center [1508, 421] width 120 height 18
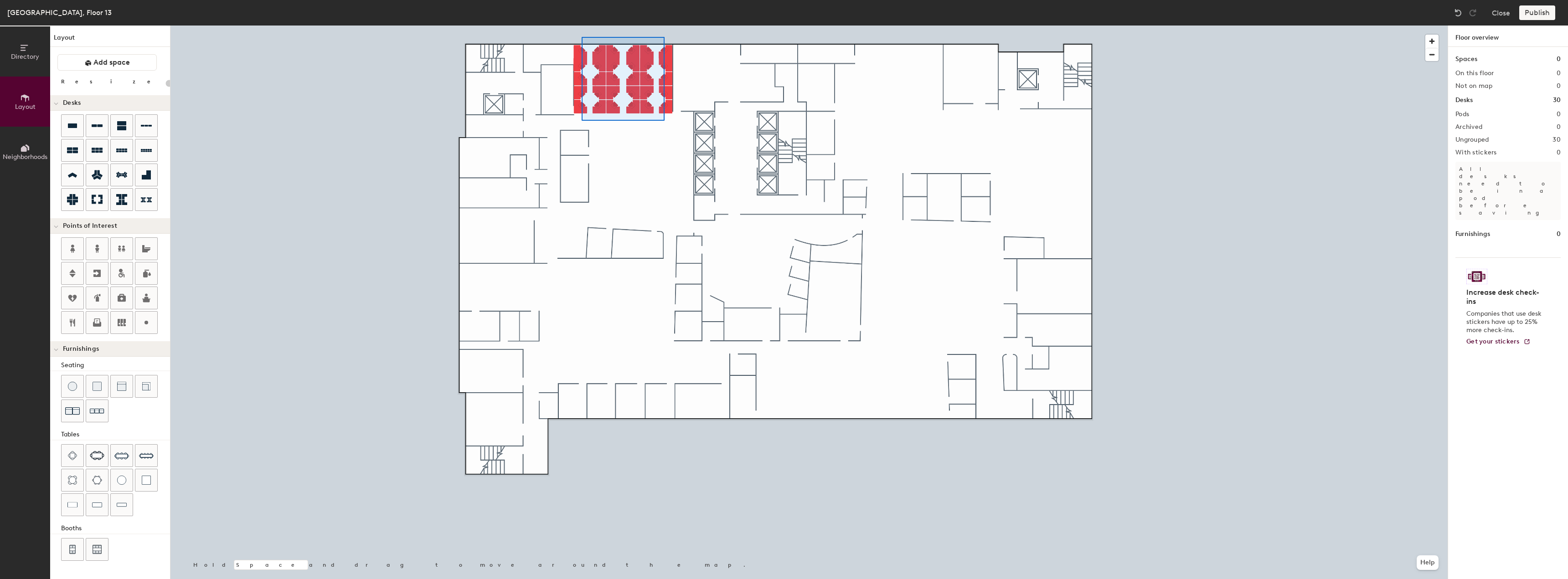
click at [581, 26] on div at bounding box center [809, 26] width 1277 height 0
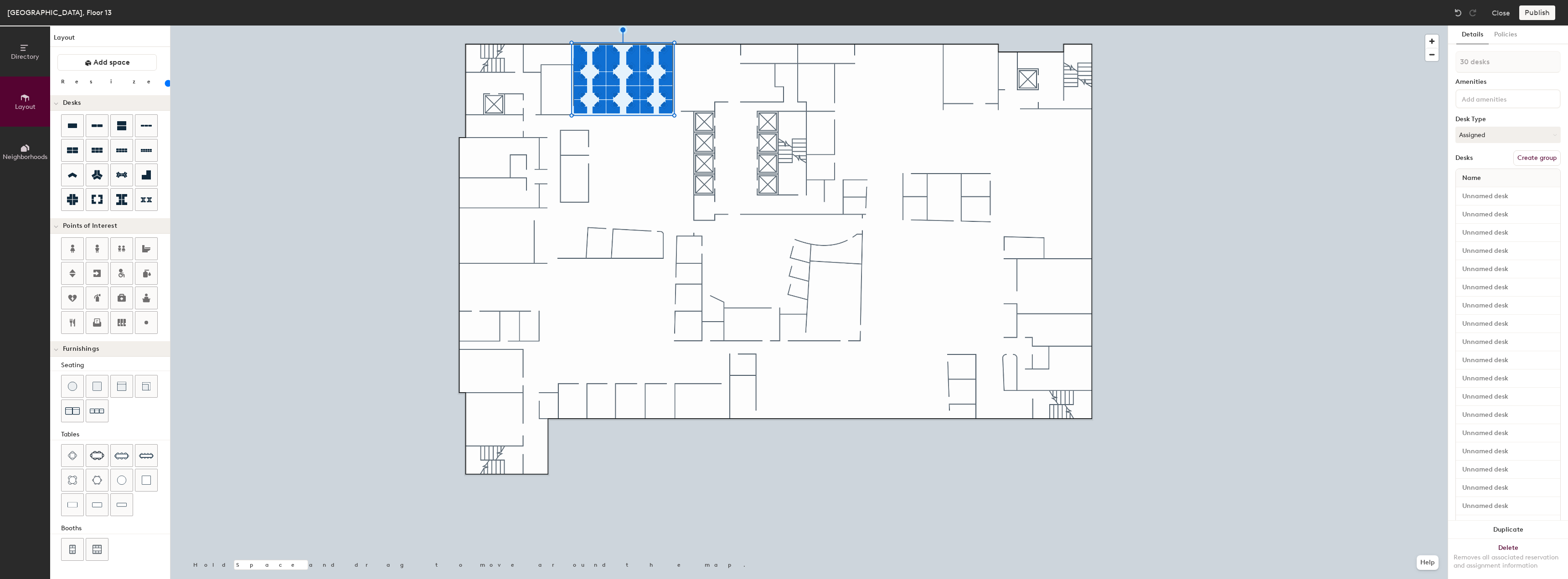
click at [1536, 162] on button "Create group" at bounding box center [1537, 158] width 47 height 15
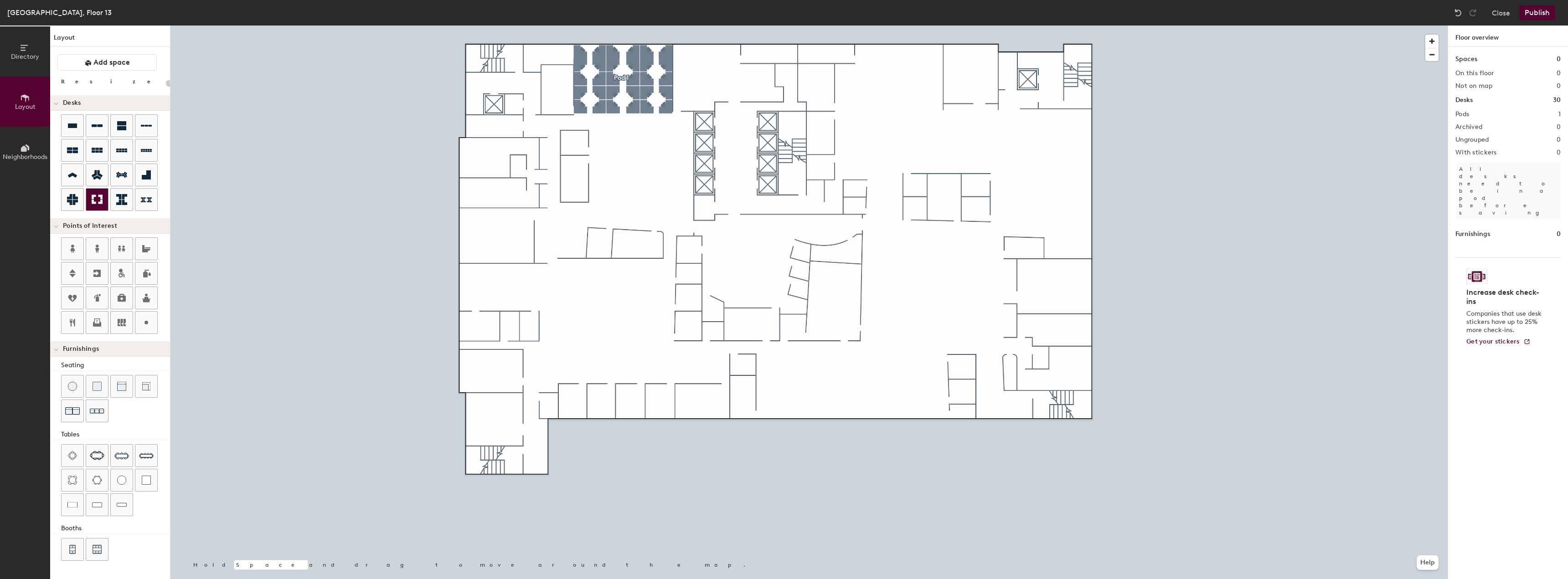
click at [92, 194] on icon at bounding box center [97, 199] width 11 height 11
click at [1519, 278] on button "Duplicate" at bounding box center [1508, 275] width 120 height 18
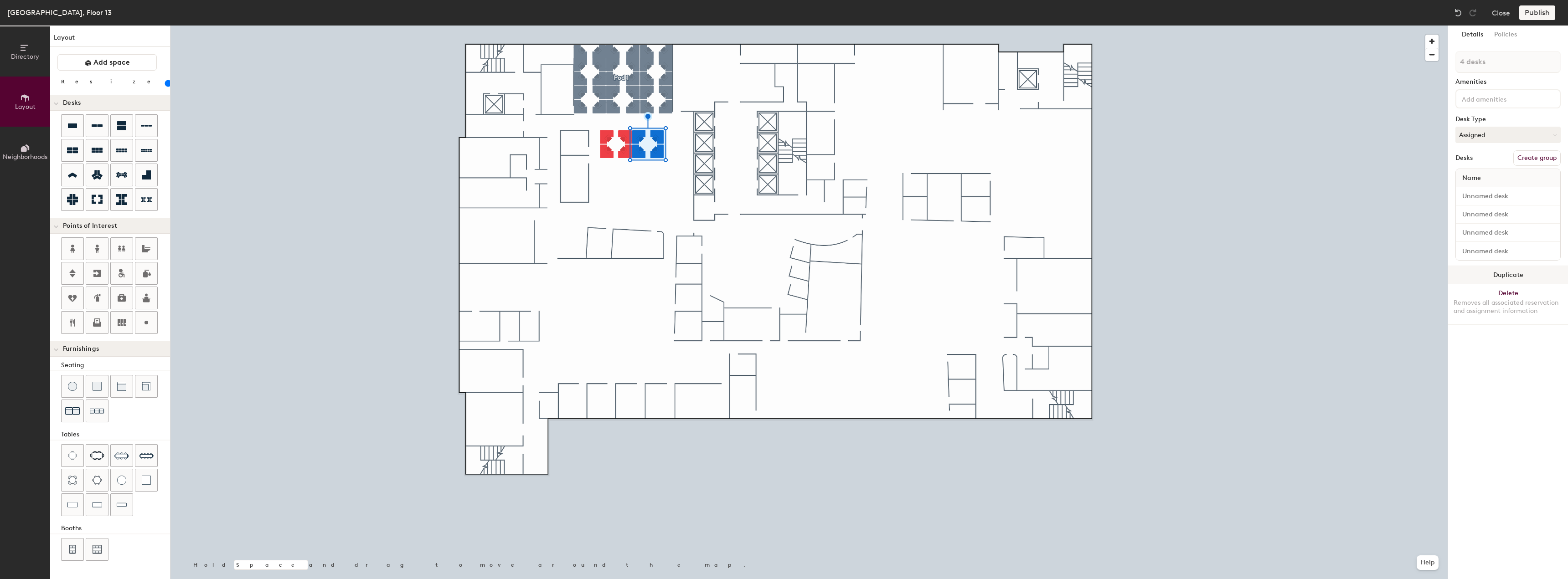
click at [1477, 279] on button "Duplicate" at bounding box center [1508, 275] width 120 height 18
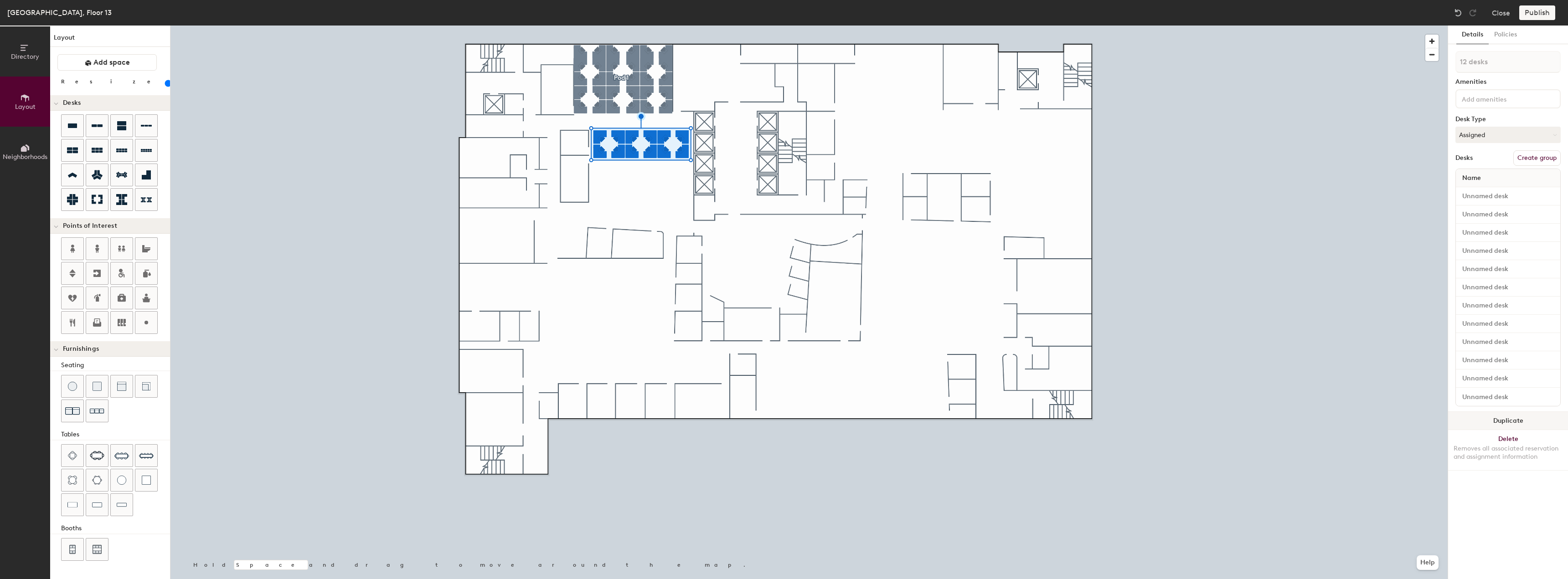
click at [1485, 415] on button "Duplicate" at bounding box center [1508, 421] width 120 height 18
drag, startPoint x: 1489, startPoint y: 418, endPoint x: 1462, endPoint y: 414, distance: 27.3
click at [1488, 418] on button "Duplicate" at bounding box center [1508, 421] width 120 height 18
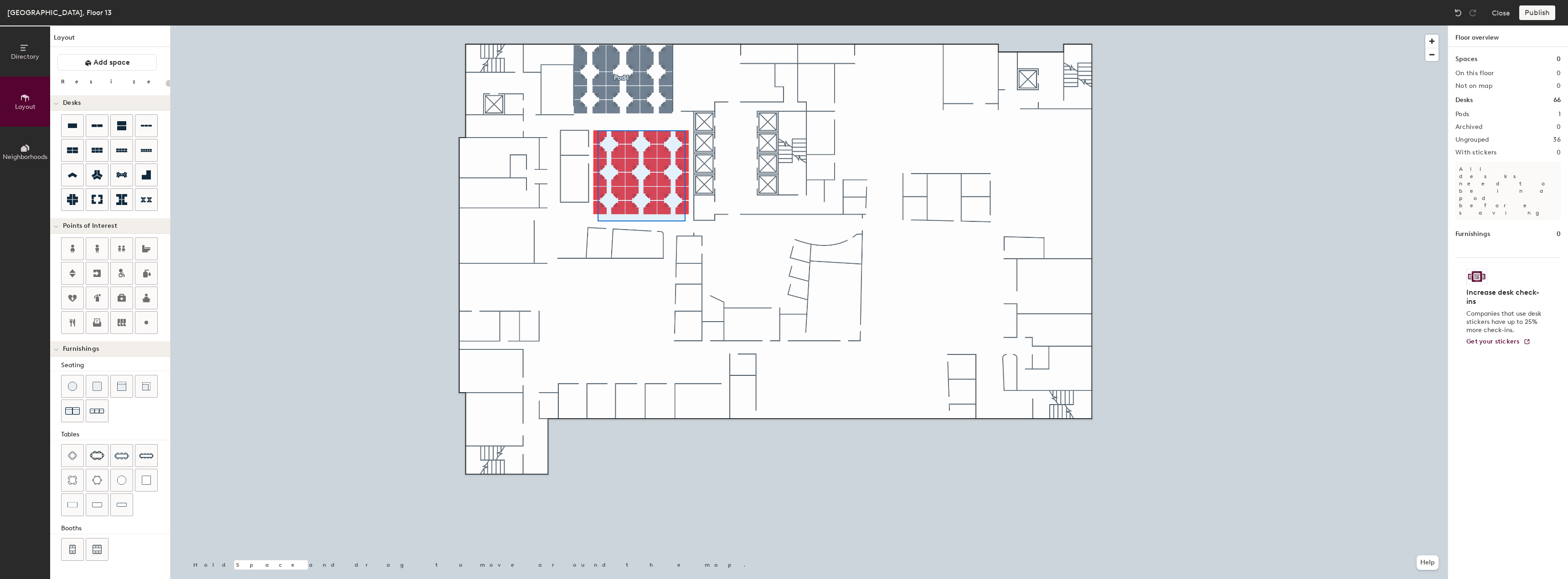
click at [598, 26] on div at bounding box center [809, 26] width 1277 height 0
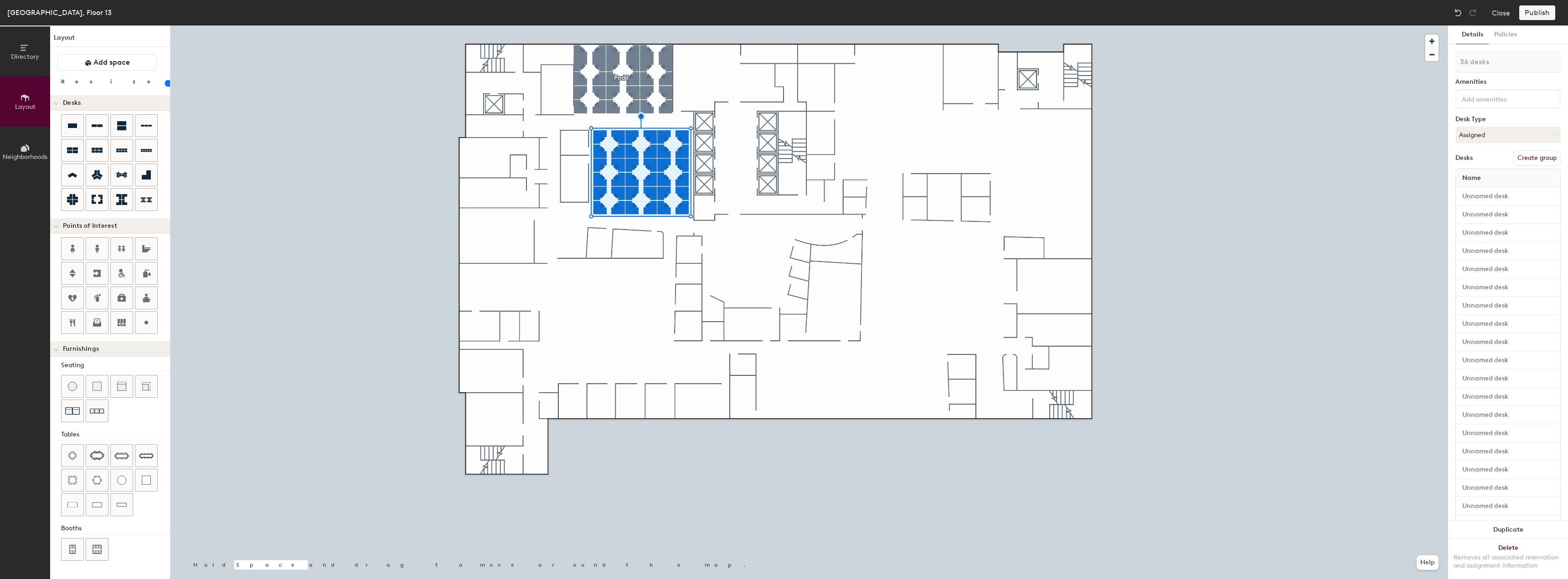
click at [1519, 156] on button "Create group" at bounding box center [1537, 158] width 47 height 15
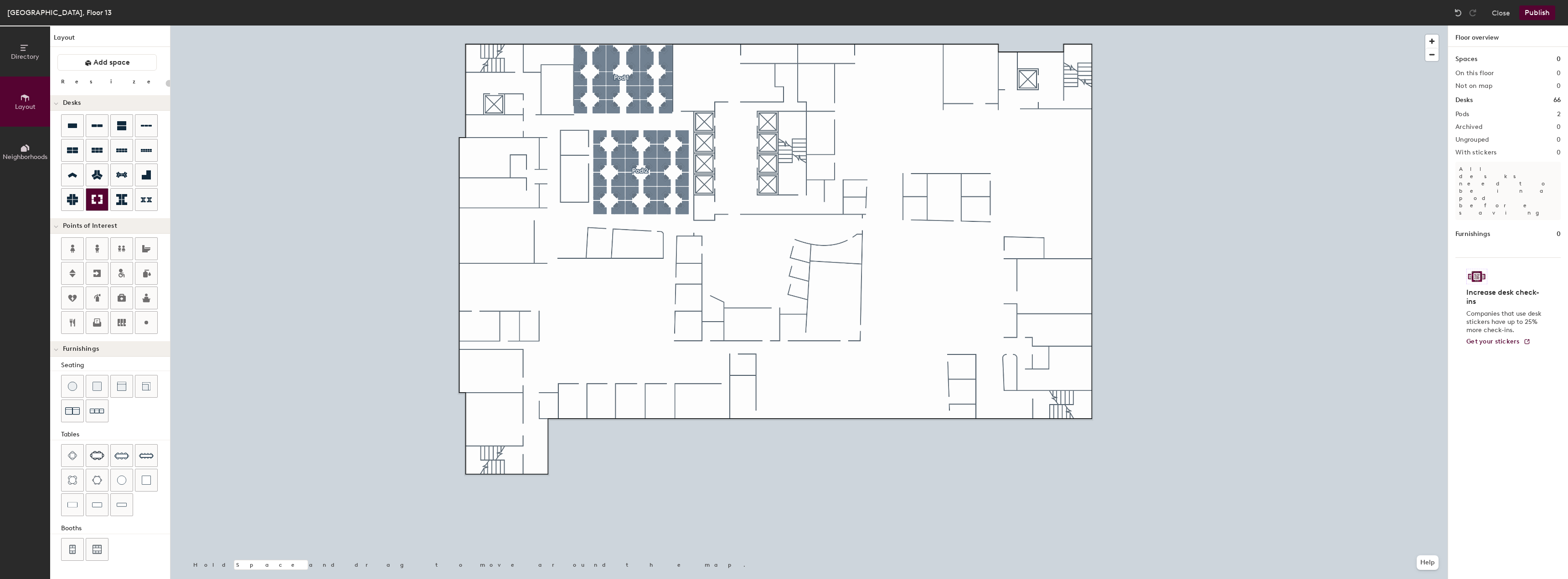
click at [99, 192] on div at bounding box center [97, 199] width 22 height 22
type input "100"
click at [1466, 276] on button "Duplicate" at bounding box center [1508, 275] width 120 height 18
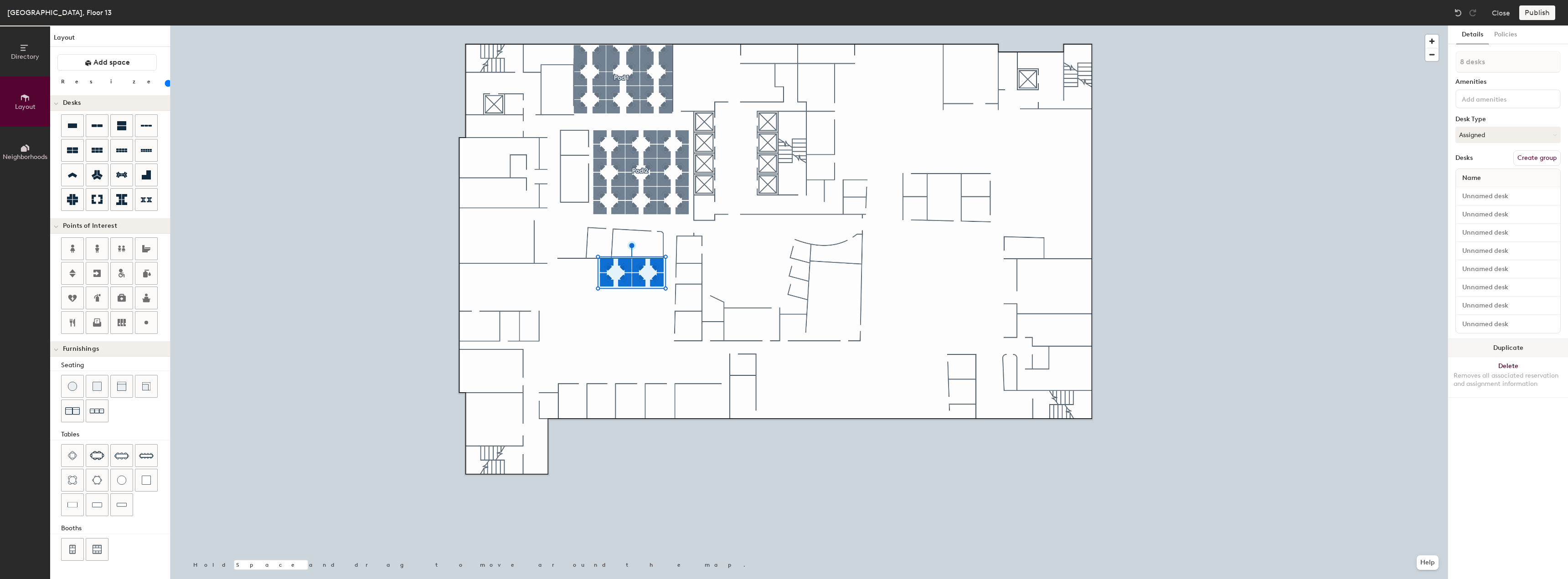
click at [1484, 347] on button "Duplicate" at bounding box center [1508, 348] width 120 height 18
click at [166, 84] on input "range" at bounding box center [166, 83] width 0 height 7
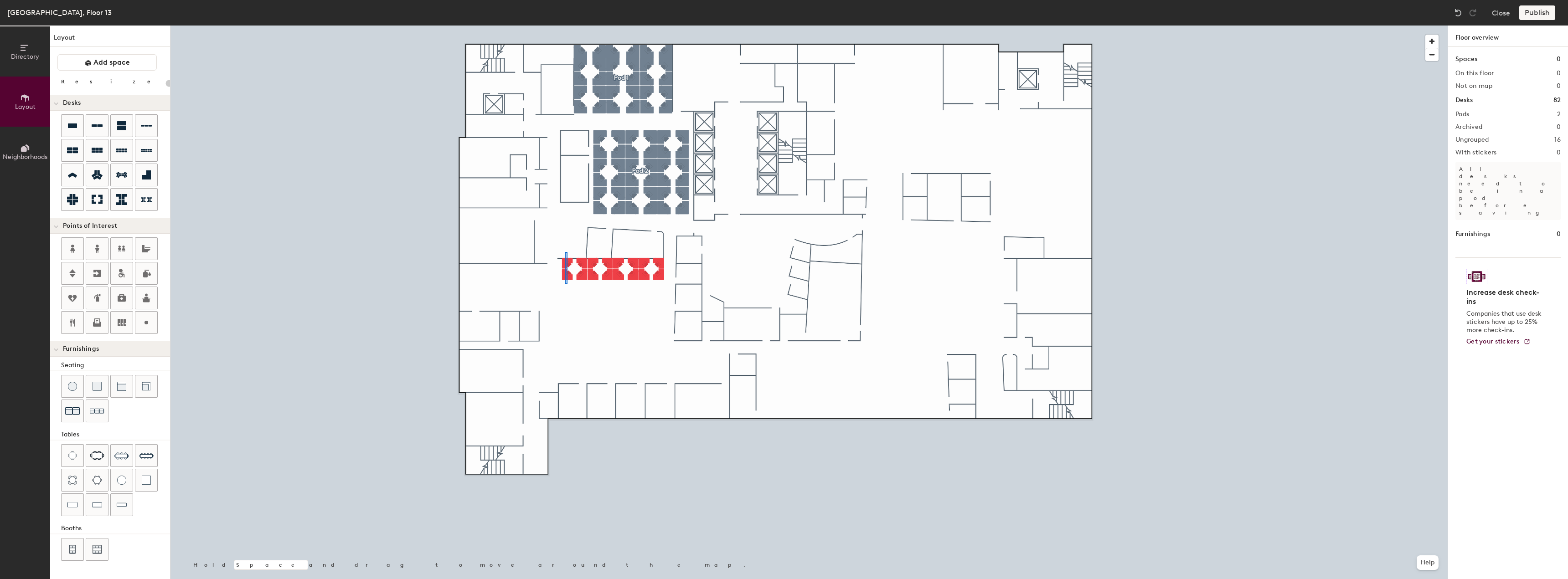
click at [565, 26] on div at bounding box center [809, 26] width 1277 height 0
click at [612, 26] on div at bounding box center [809, 26] width 1277 height 0
click at [559, 26] on div at bounding box center [809, 26] width 1277 height 0
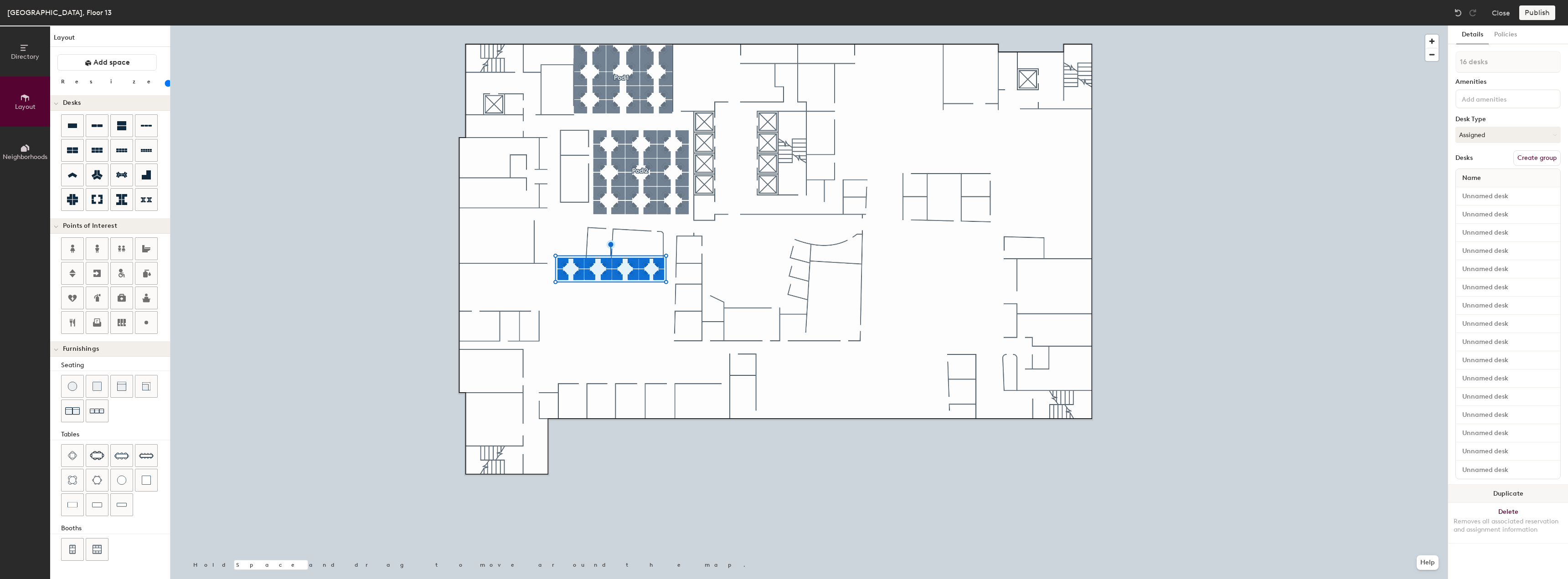
drag, startPoint x: 1471, startPoint y: 499, endPoint x: 1456, endPoint y: 492, distance: 16.6
click at [1470, 499] on button "Duplicate" at bounding box center [1508, 494] width 120 height 18
drag, startPoint x: 1496, startPoint y: 488, endPoint x: 1468, endPoint y: 486, distance: 28.1
click at [1495, 488] on button "Duplicate" at bounding box center [1508, 494] width 120 height 18
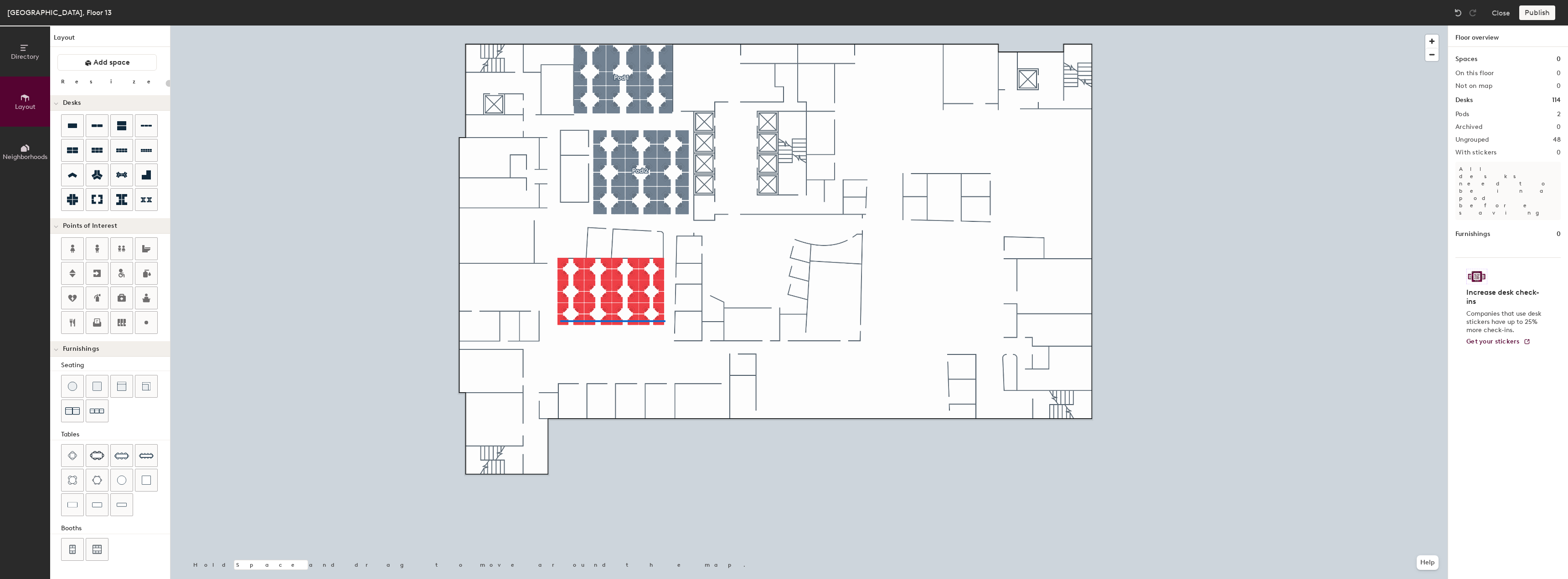
click at [558, 26] on div at bounding box center [809, 26] width 1277 height 0
type input "80"
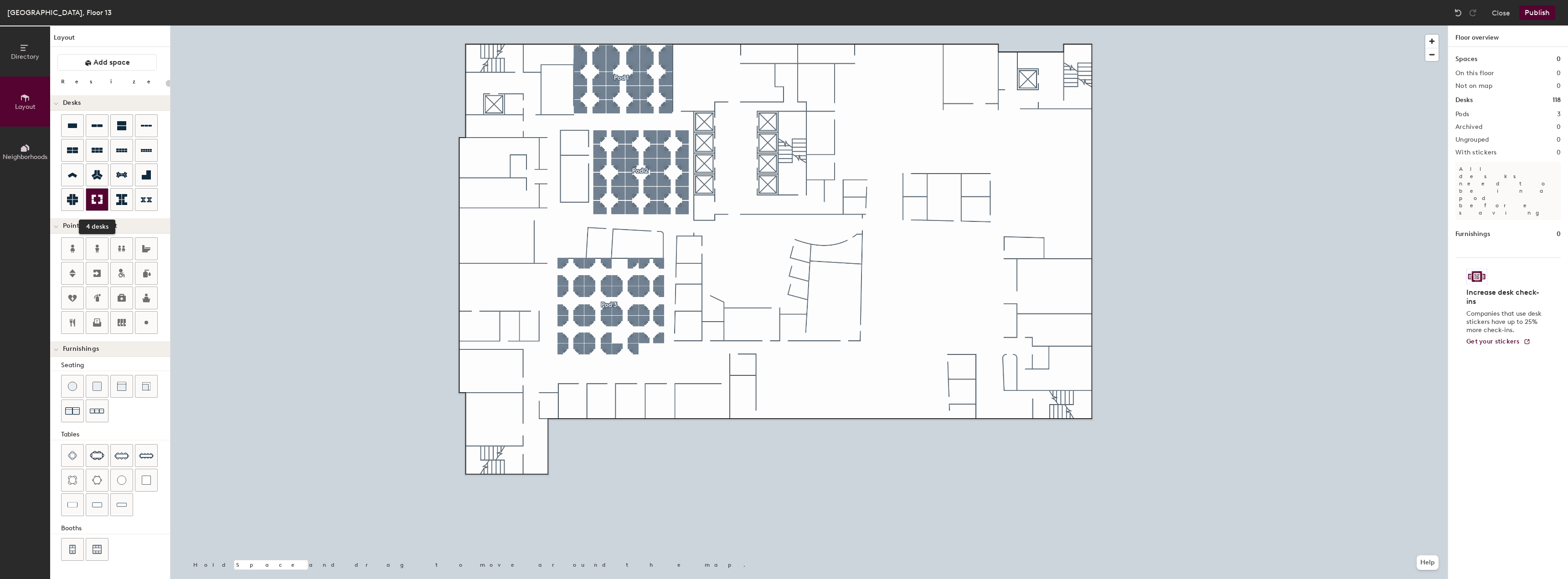
click at [97, 204] on icon at bounding box center [97, 199] width 11 height 11
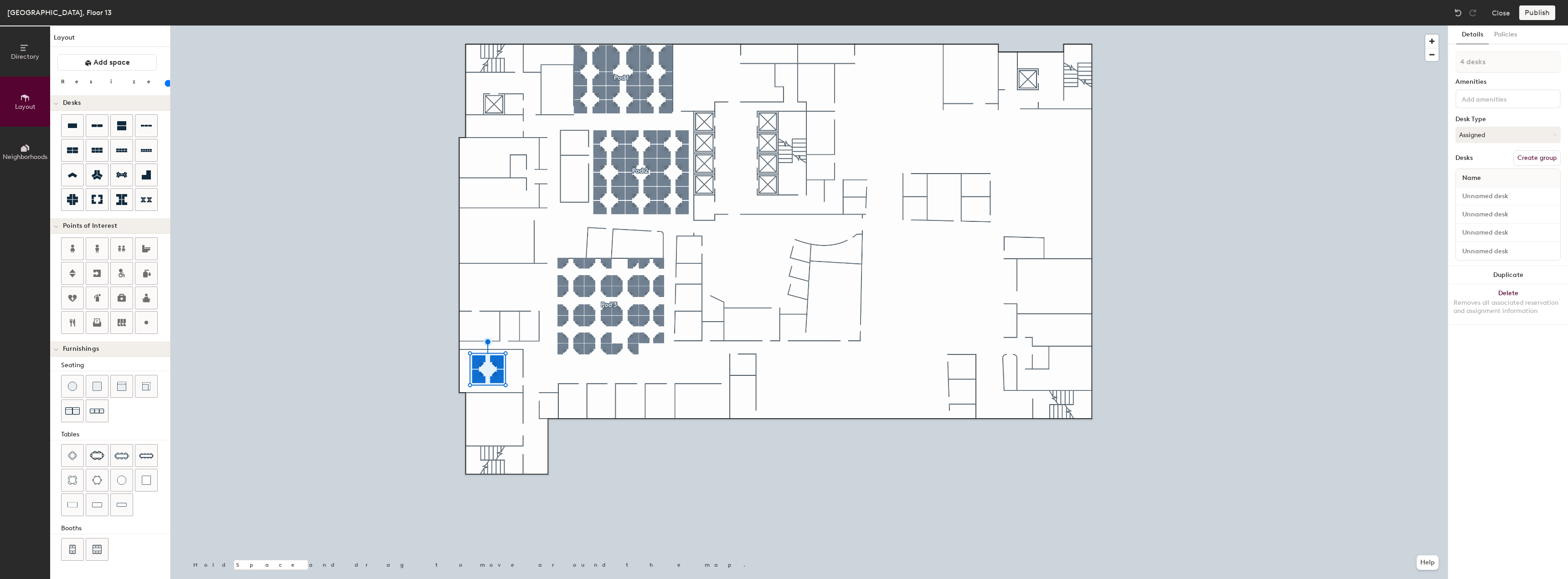
click at [446, 26] on div at bounding box center [809, 26] width 1277 height 0
drag, startPoint x: 1507, startPoint y: 237, endPoint x: 1502, endPoint y: 237, distance: 5.0
click at [1502, 237] on button "Duplicate" at bounding box center [1508, 238] width 120 height 18
drag, startPoint x: 1474, startPoint y: 240, endPoint x: 1468, endPoint y: 240, distance: 6.0
click at [1468, 240] on button "Duplicate" at bounding box center [1508, 238] width 120 height 18
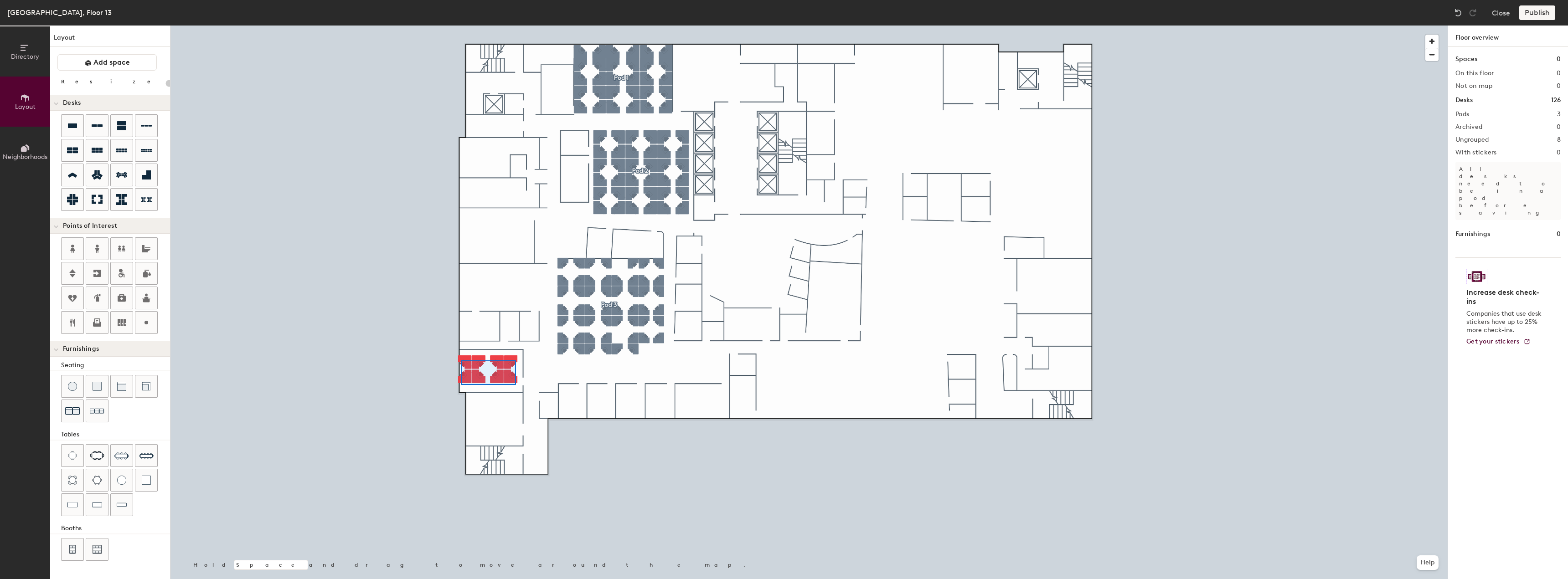
click at [461, 26] on div at bounding box center [809, 26] width 1277 height 0
click at [1540, 157] on button "Create group" at bounding box center [1537, 158] width 47 height 15
click at [498, 26] on div at bounding box center [809, 26] width 1277 height 0
click at [94, 203] on icon at bounding box center [97, 199] width 11 height 9
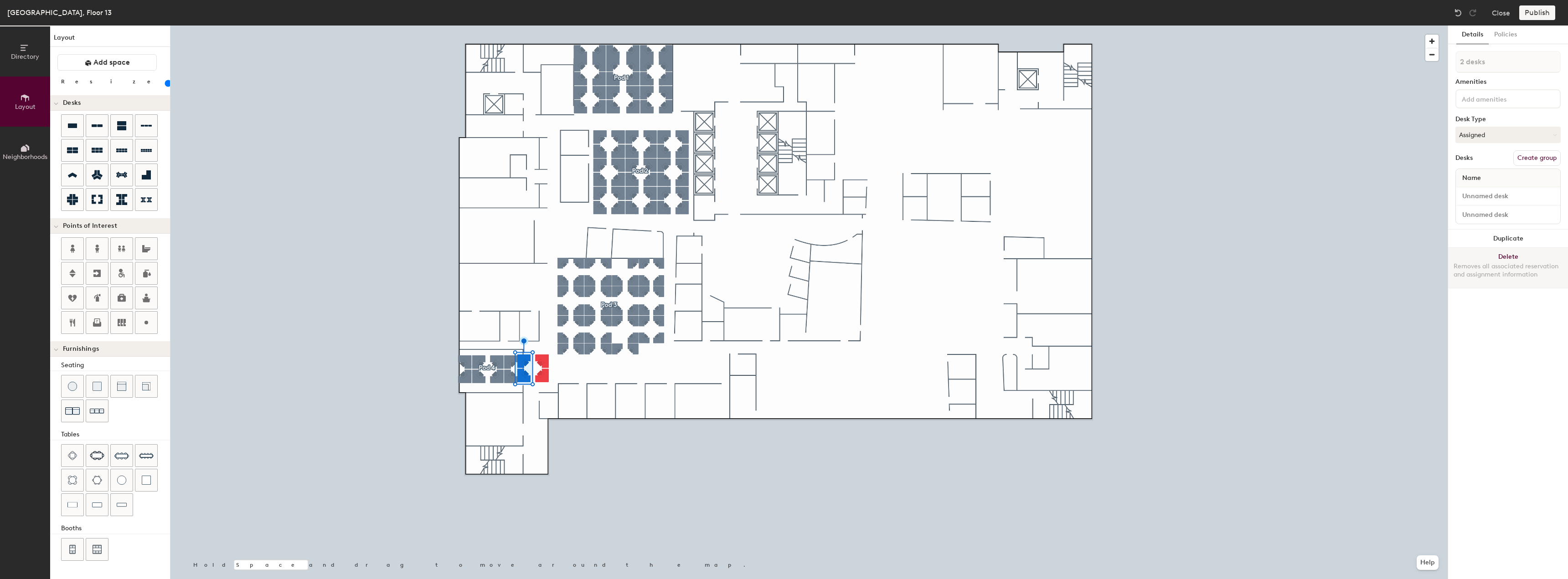
click at [1477, 262] on button "Delete Removes all associated reservation and assignment information" at bounding box center [1508, 268] width 120 height 40
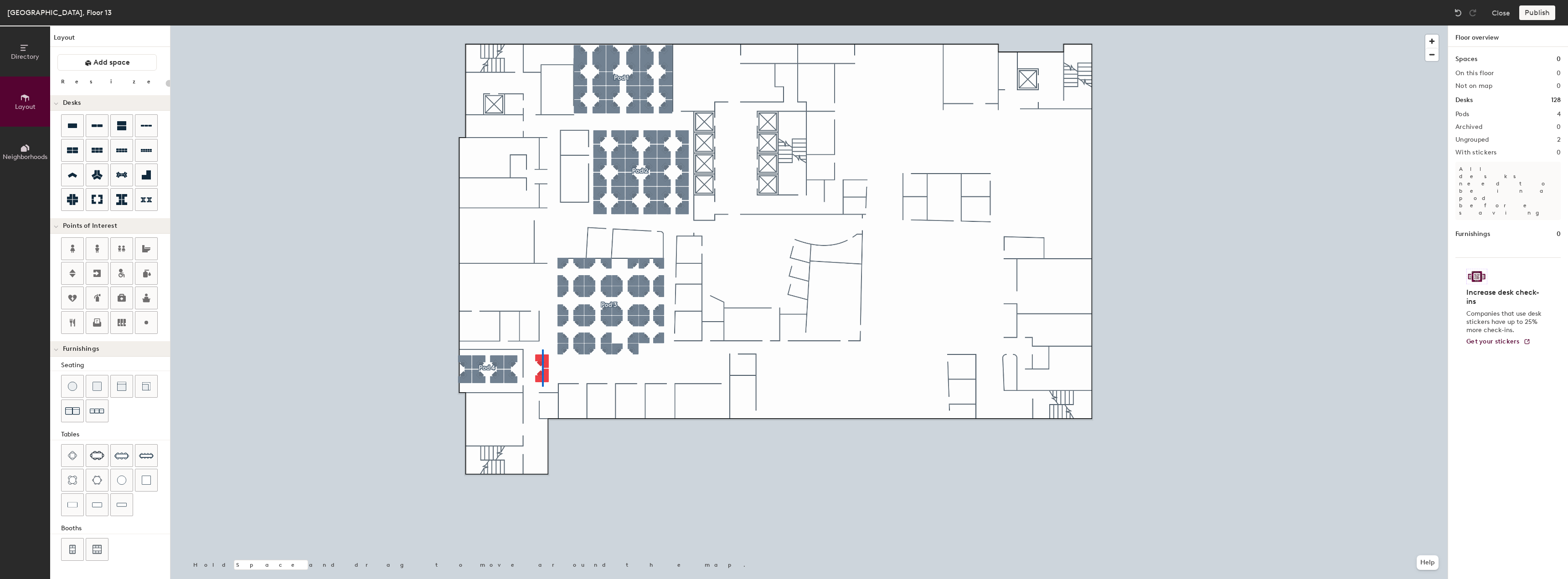
click at [543, 26] on div at bounding box center [809, 26] width 1277 height 0
click at [539, 26] on div at bounding box center [809, 26] width 1277 height 0
click at [1528, 154] on button "Create group" at bounding box center [1537, 158] width 47 height 15
click at [1539, 10] on button "Publish" at bounding box center [1537, 13] width 36 height 15
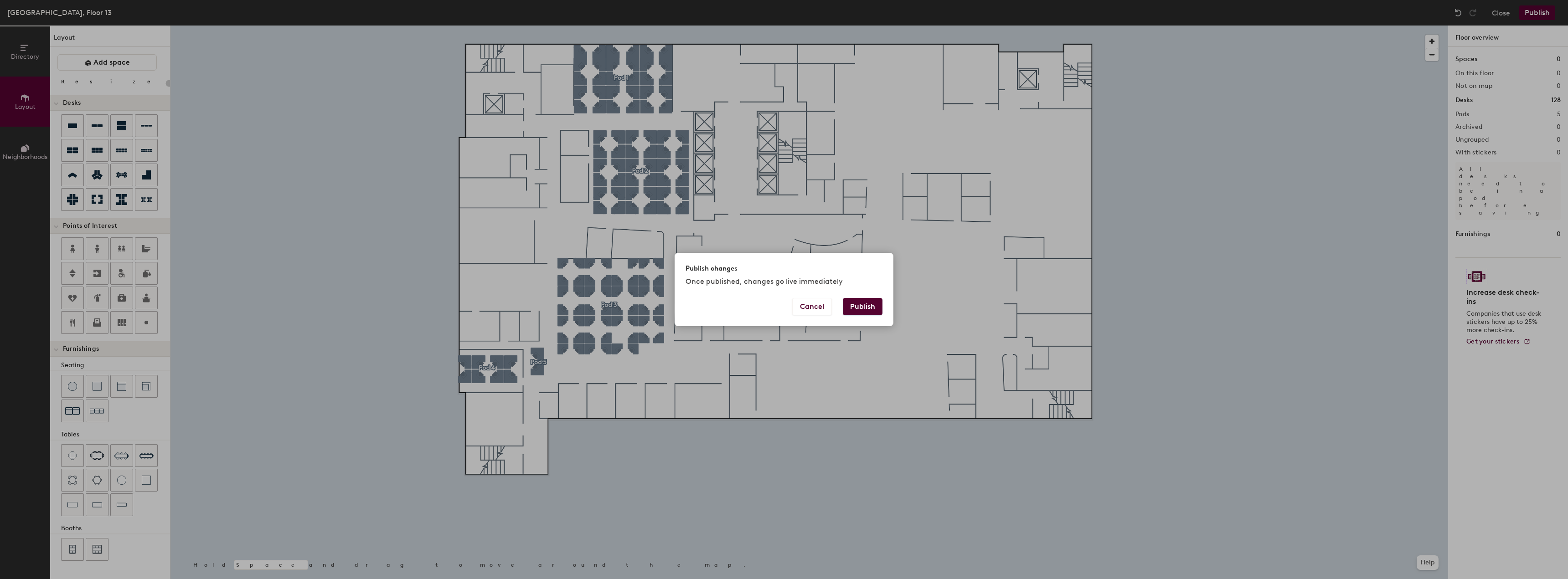
click at [867, 302] on button "Publish" at bounding box center [863, 307] width 40 height 17
type input "20"
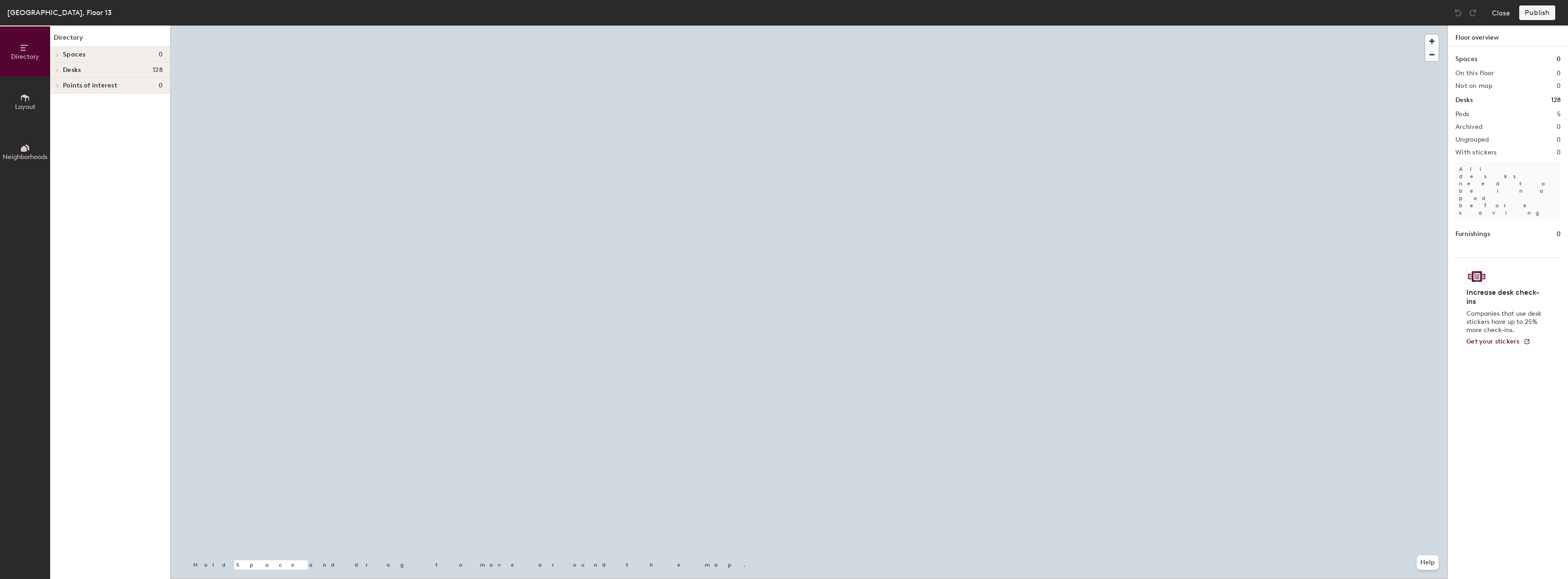
click at [12, 104] on button "Layout" at bounding box center [25, 102] width 50 height 50
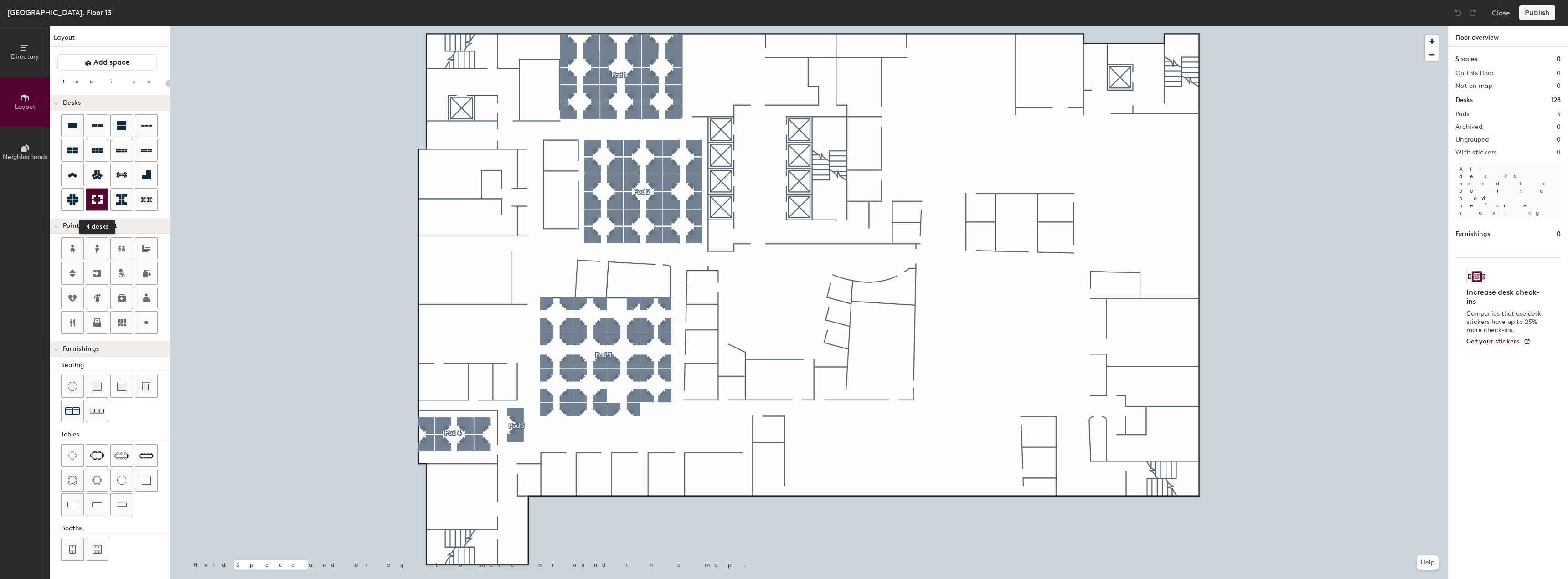
click at [101, 195] on icon at bounding box center [97, 199] width 11 height 11
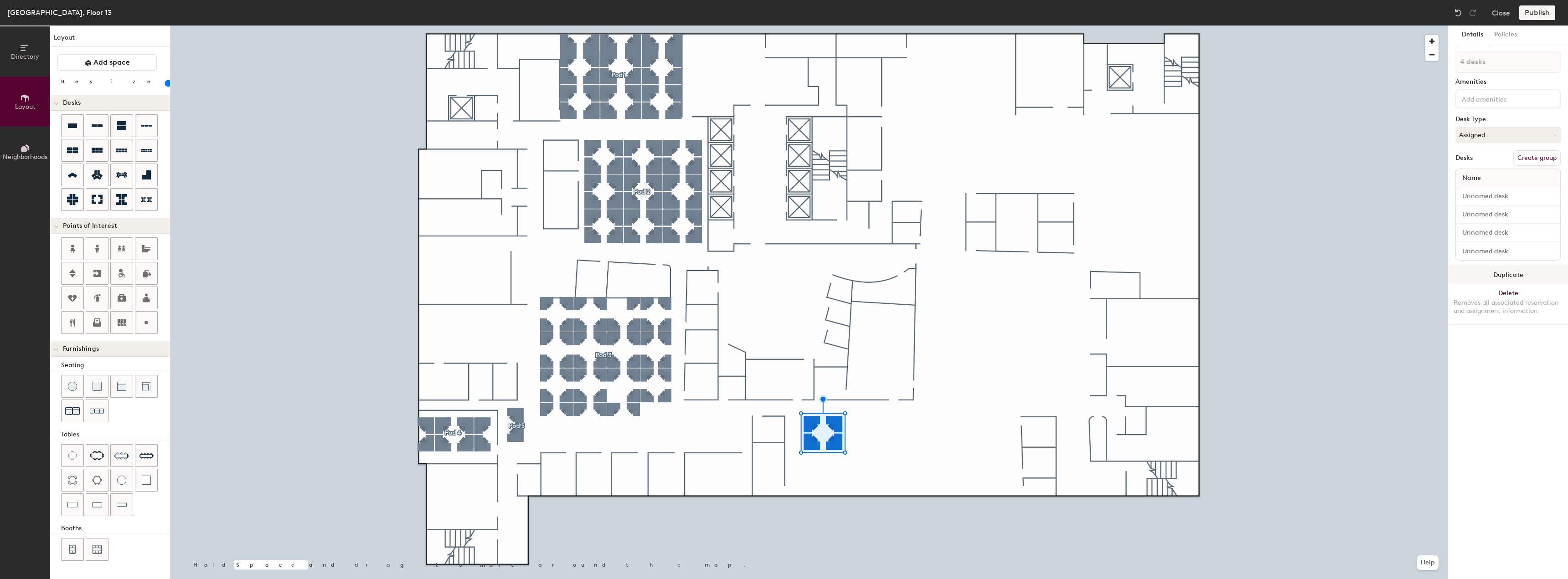
click at [1460, 279] on button "Duplicate" at bounding box center [1508, 275] width 120 height 18
click at [1467, 347] on button "Duplicate" at bounding box center [1508, 348] width 120 height 18
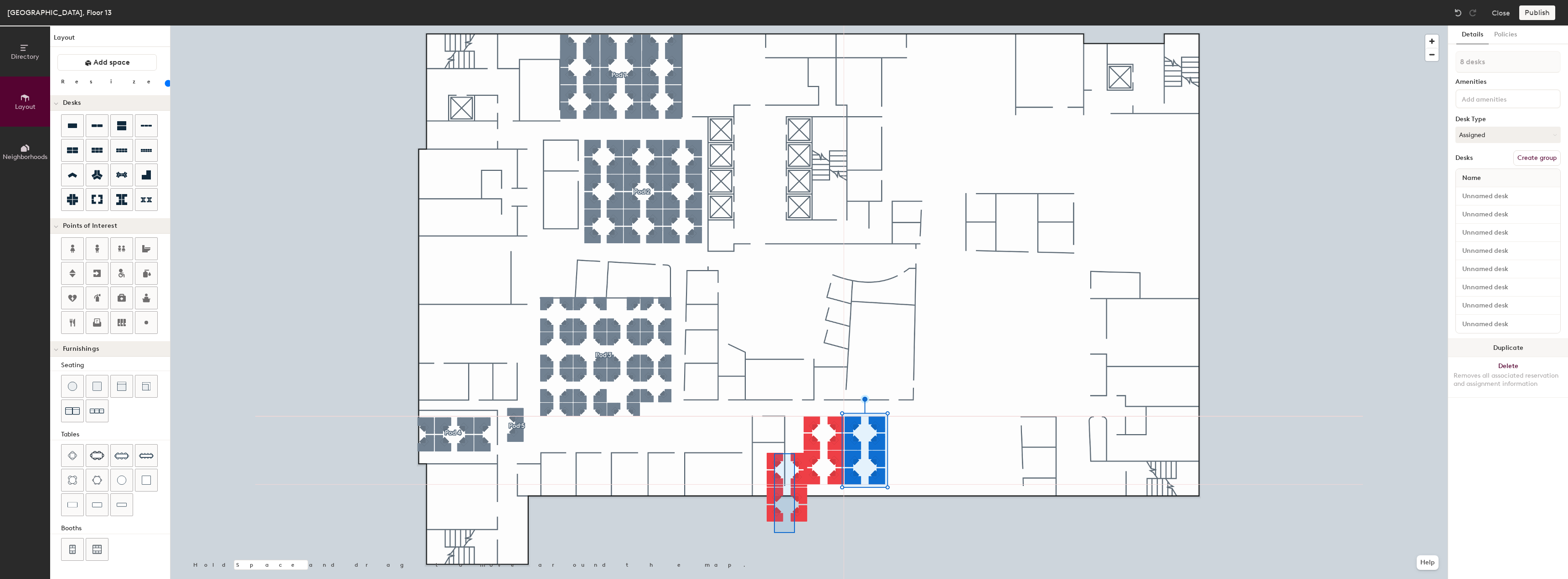
click at [774, 26] on div at bounding box center [809, 26] width 1277 height 0
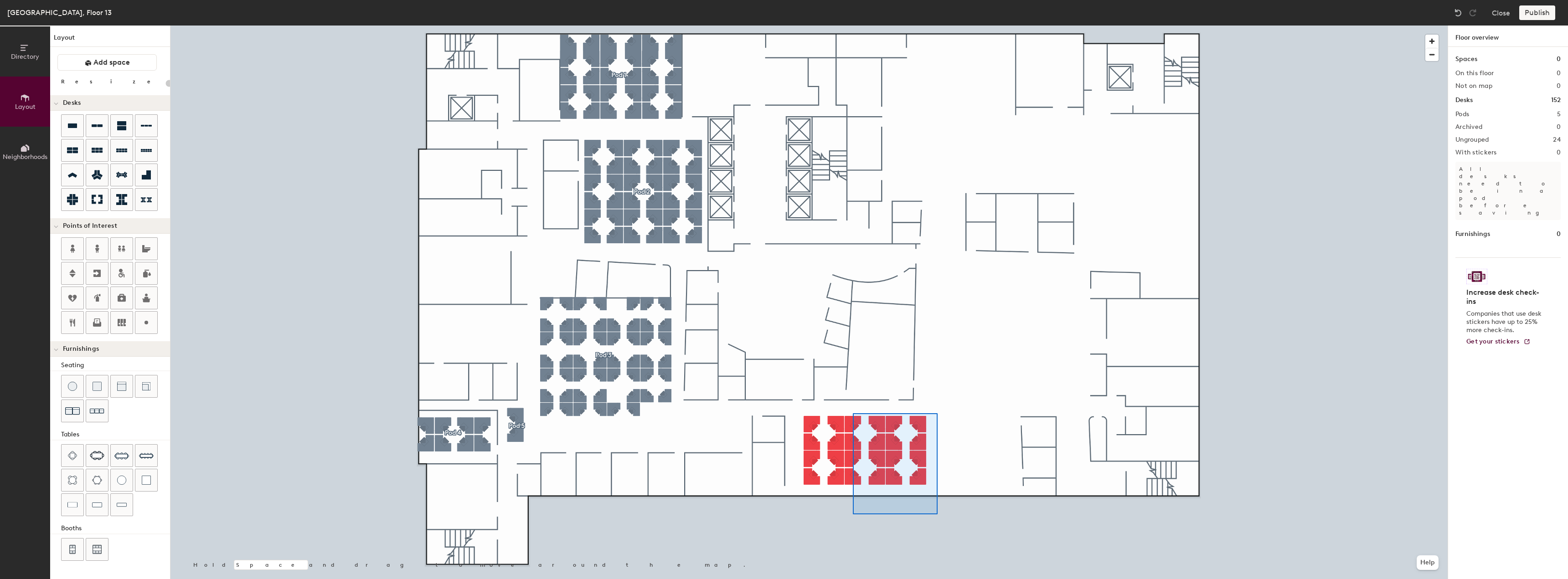
click at [853, 26] on div at bounding box center [809, 26] width 1277 height 0
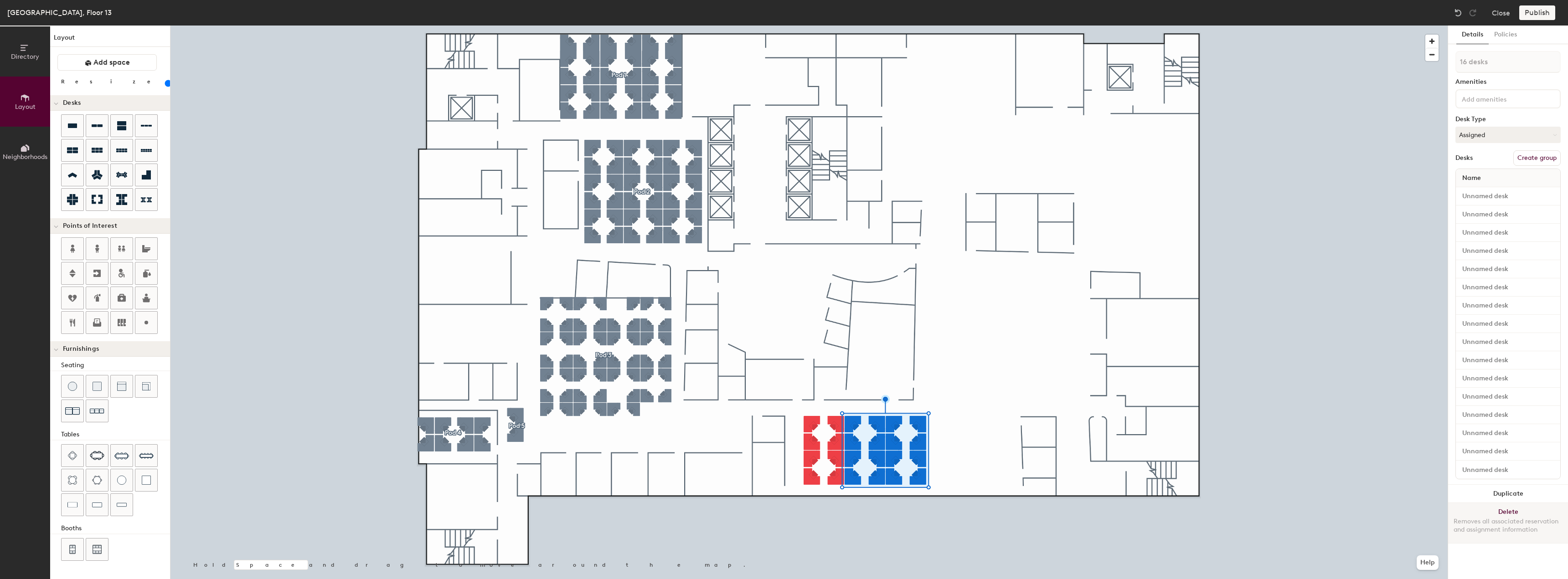
click at [1488, 511] on button "Delete Removes all associated reservation and assignment information" at bounding box center [1508, 523] width 120 height 40
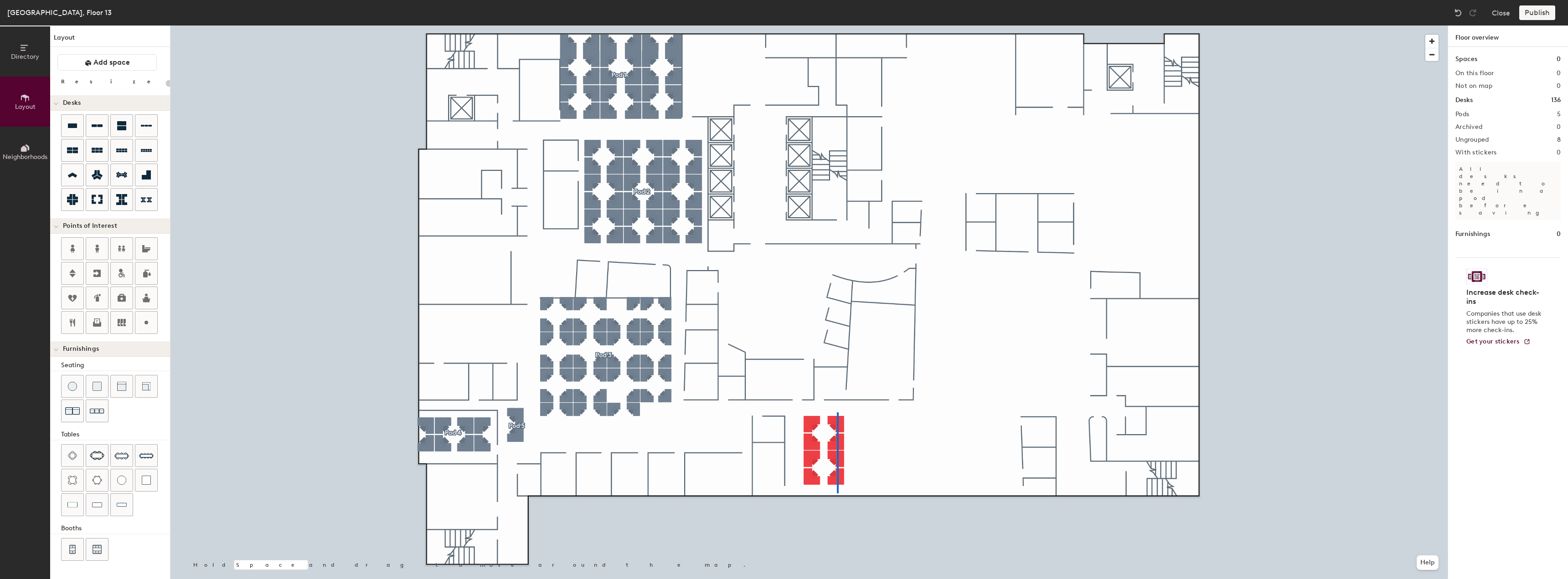
click at [837, 26] on div at bounding box center [809, 26] width 1277 height 0
click at [810, 26] on div at bounding box center [809, 26] width 1277 height 0
type input "100"
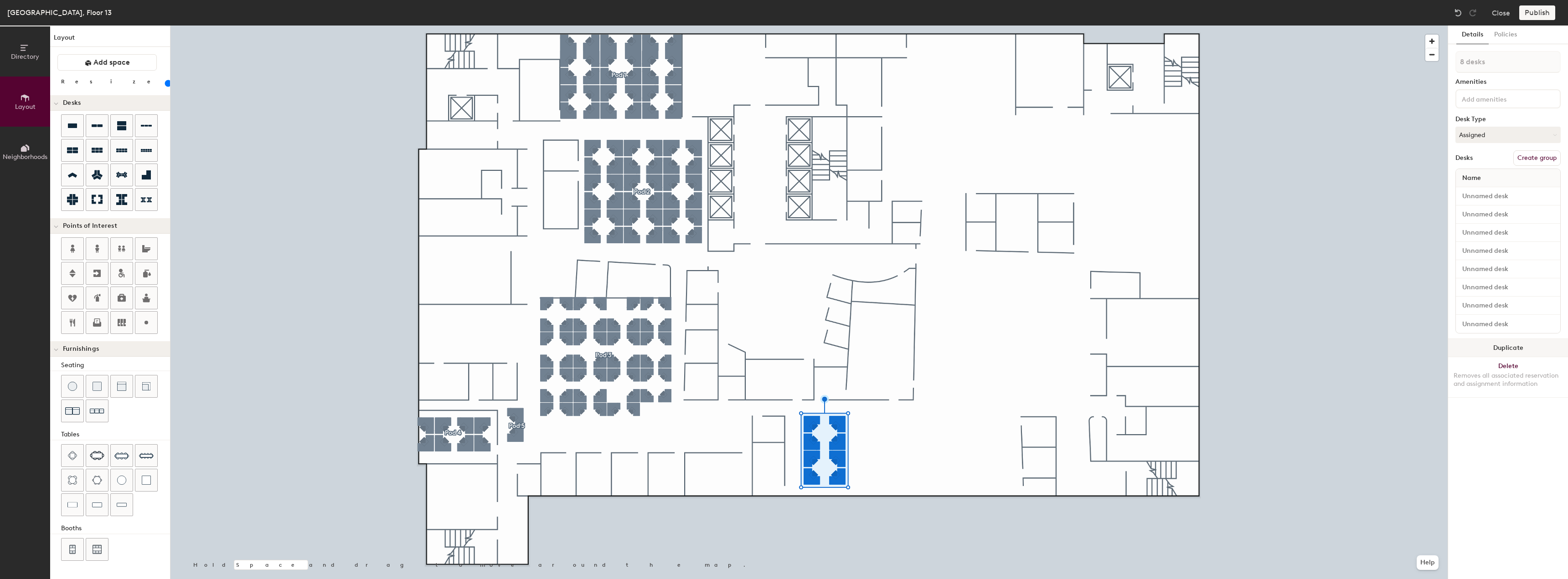
click at [1480, 342] on button "Duplicate" at bounding box center [1508, 348] width 120 height 18
click at [1480, 351] on button "Duplicate" at bounding box center [1508, 348] width 120 height 18
click at [1472, 345] on button "Duplicate" at bounding box center [1508, 348] width 120 height 18
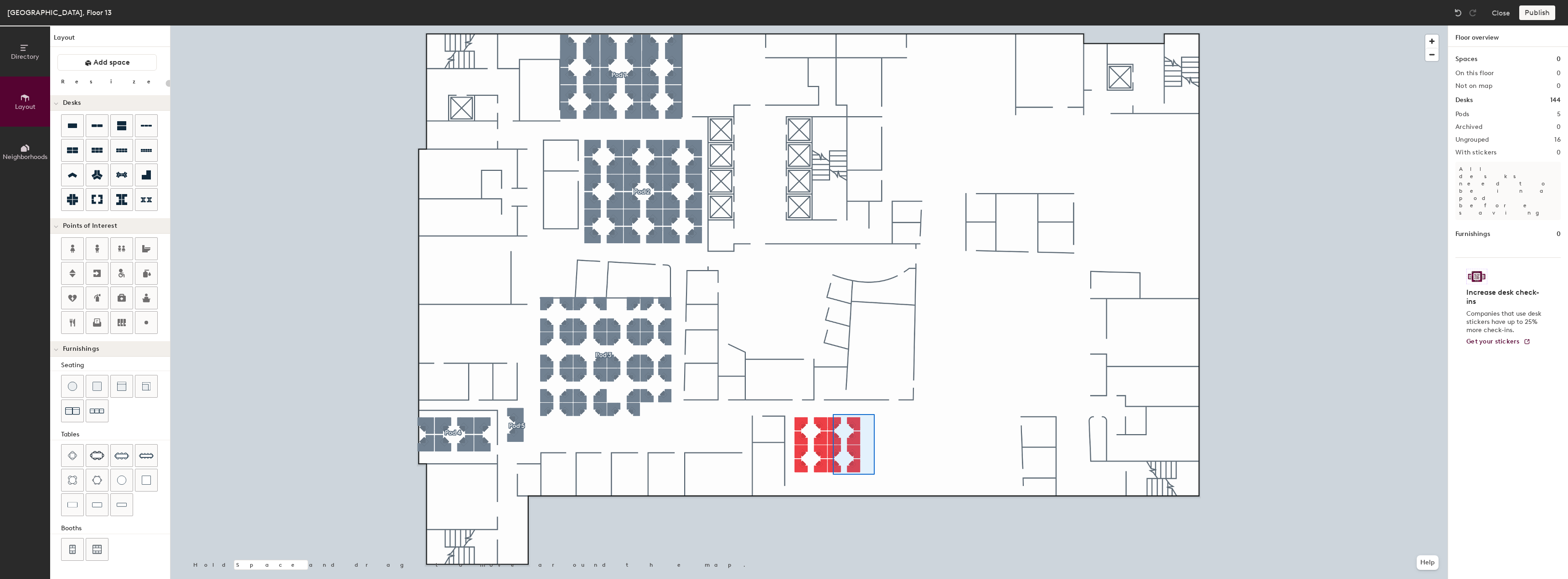
click at [833, 26] on div at bounding box center [809, 26] width 1277 height 0
click at [1484, 352] on button "Duplicate" at bounding box center [1508, 348] width 120 height 18
click at [830, 26] on div at bounding box center [809, 26] width 1277 height 0
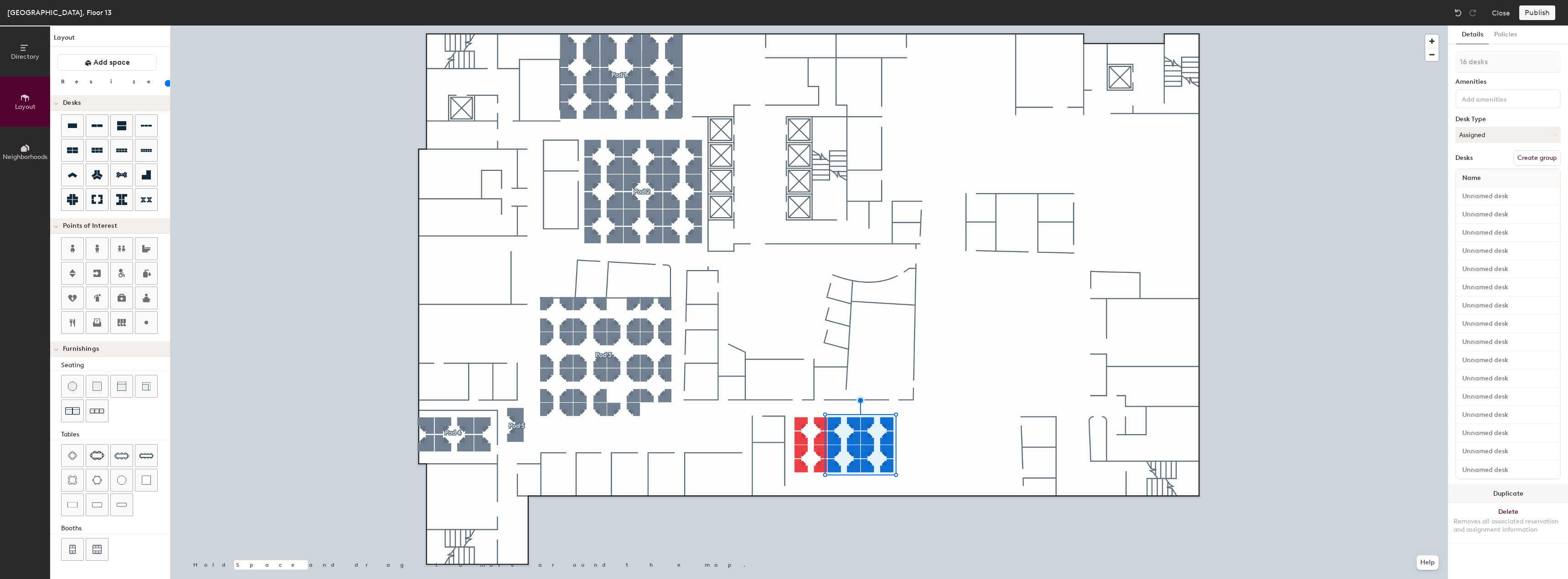
click at [1511, 492] on button "Duplicate" at bounding box center [1508, 494] width 120 height 18
click at [957, 26] on div at bounding box center [809, 26] width 1277 height 0
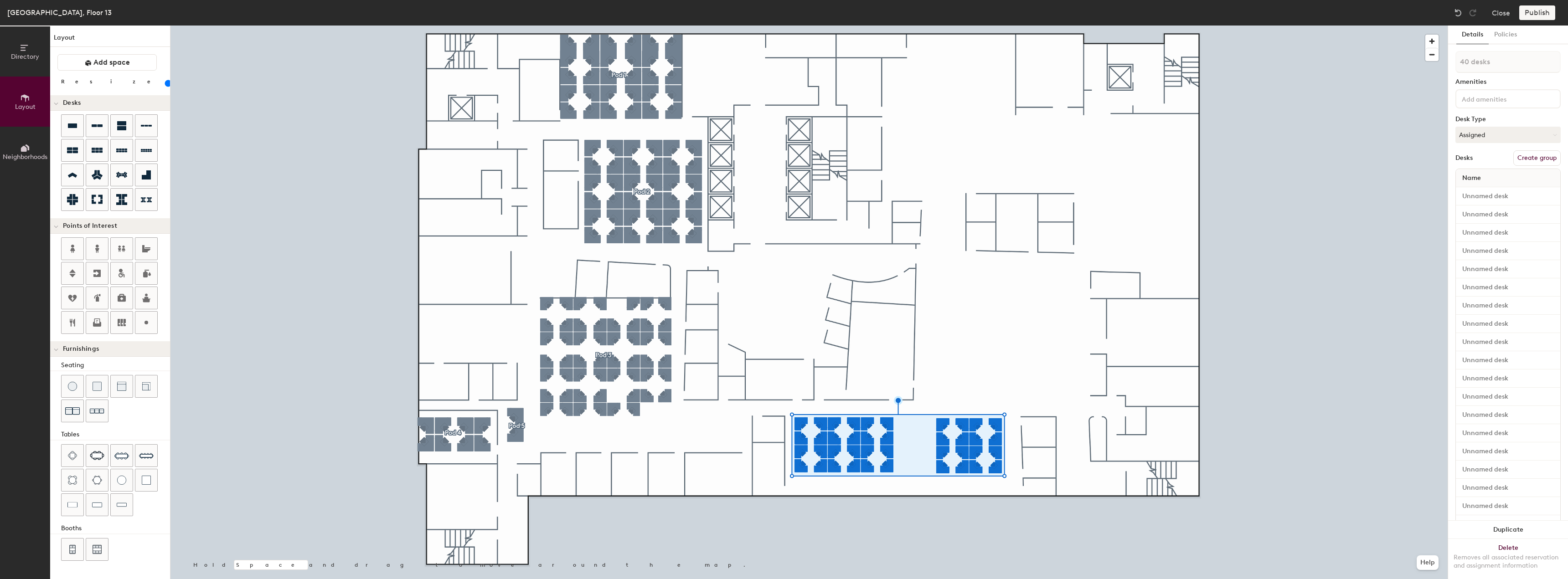
click at [1513, 158] on button "Create group" at bounding box center [1537, 158] width 47 height 15
click at [1533, 153] on button "Ungroup" at bounding box center [1544, 158] width 33 height 15
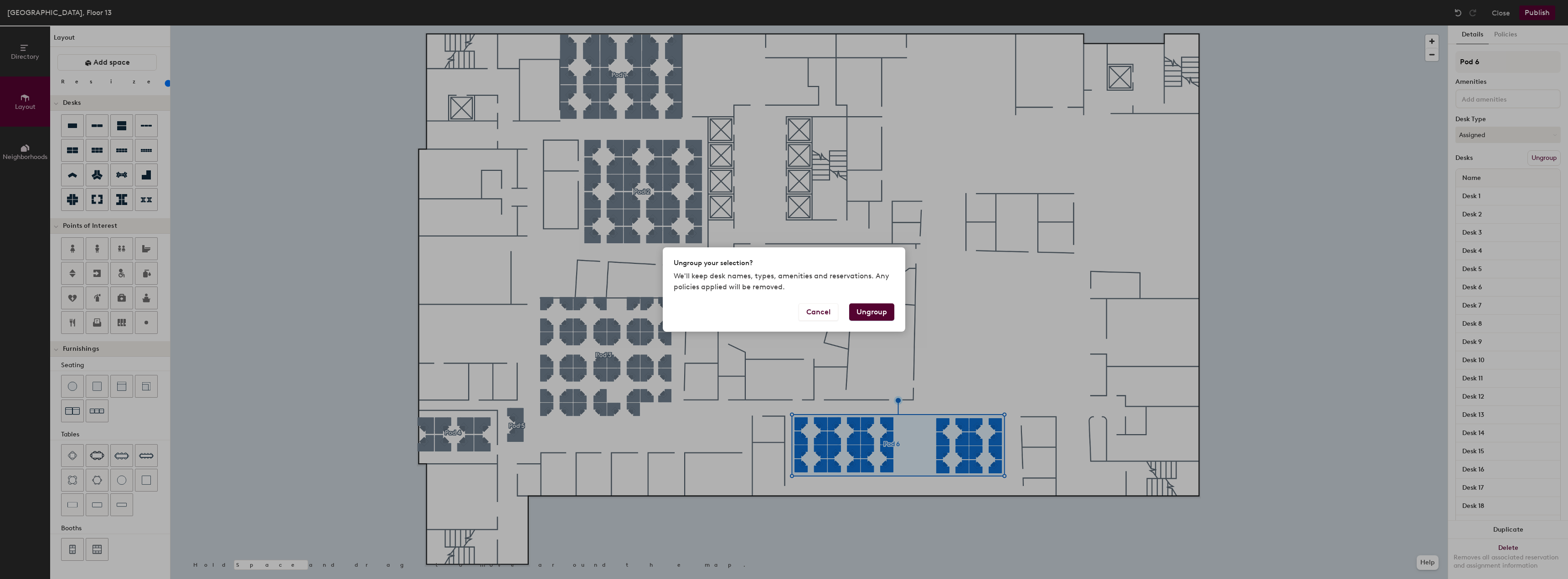
click at [874, 308] on button "Ungroup" at bounding box center [872, 312] width 45 height 17
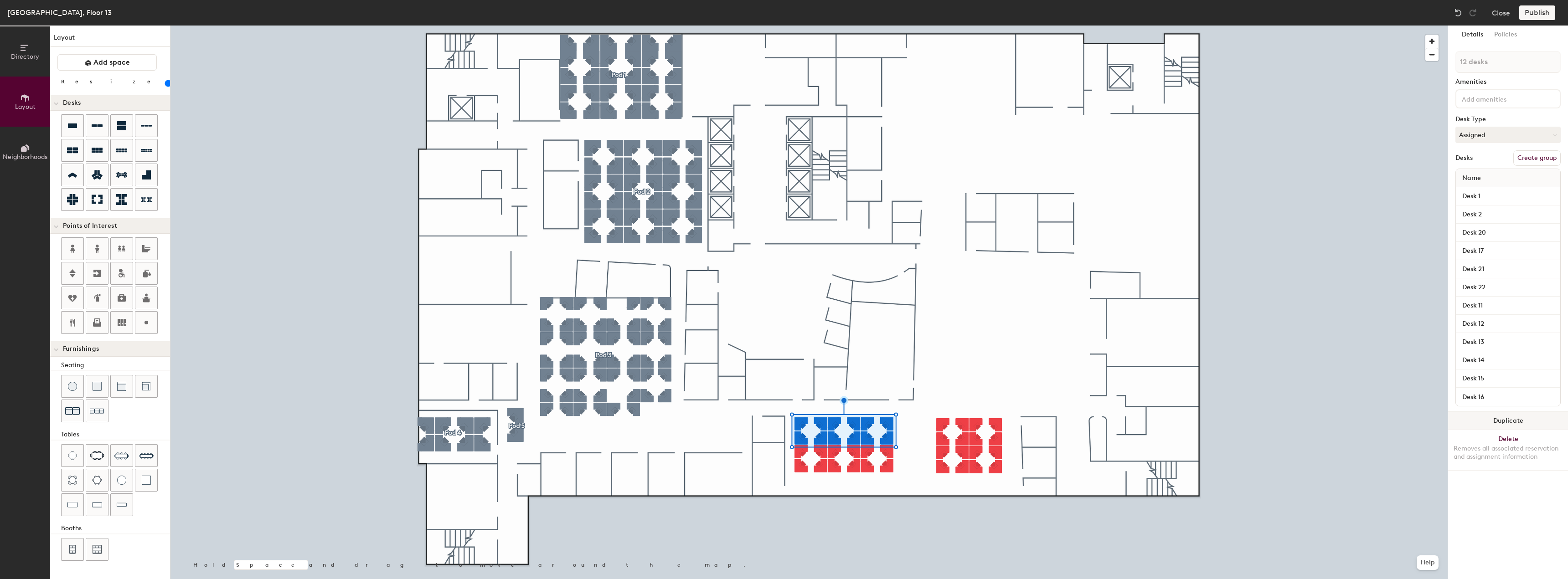
drag, startPoint x: 1469, startPoint y: 418, endPoint x: 1453, endPoint y: 415, distance: 16.3
click at [1468, 417] on button "Duplicate" at bounding box center [1508, 421] width 120 height 18
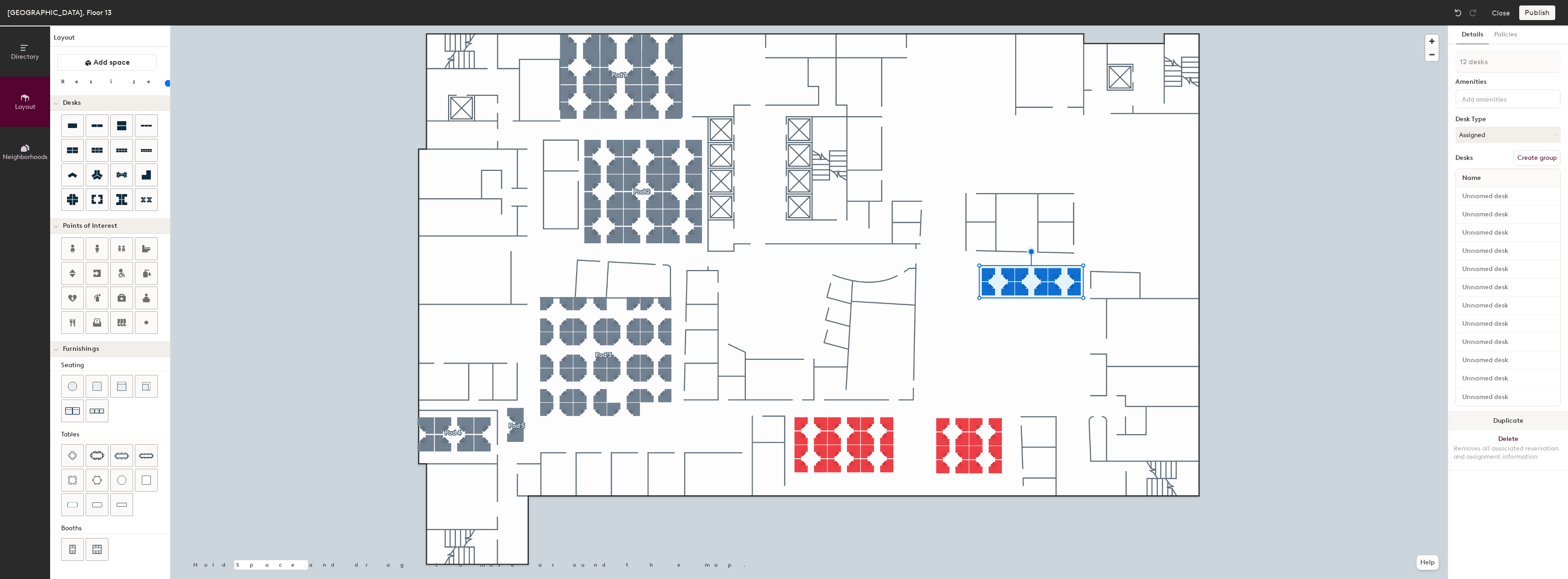
click at [1017, 26] on div at bounding box center [809, 26] width 1277 height 0
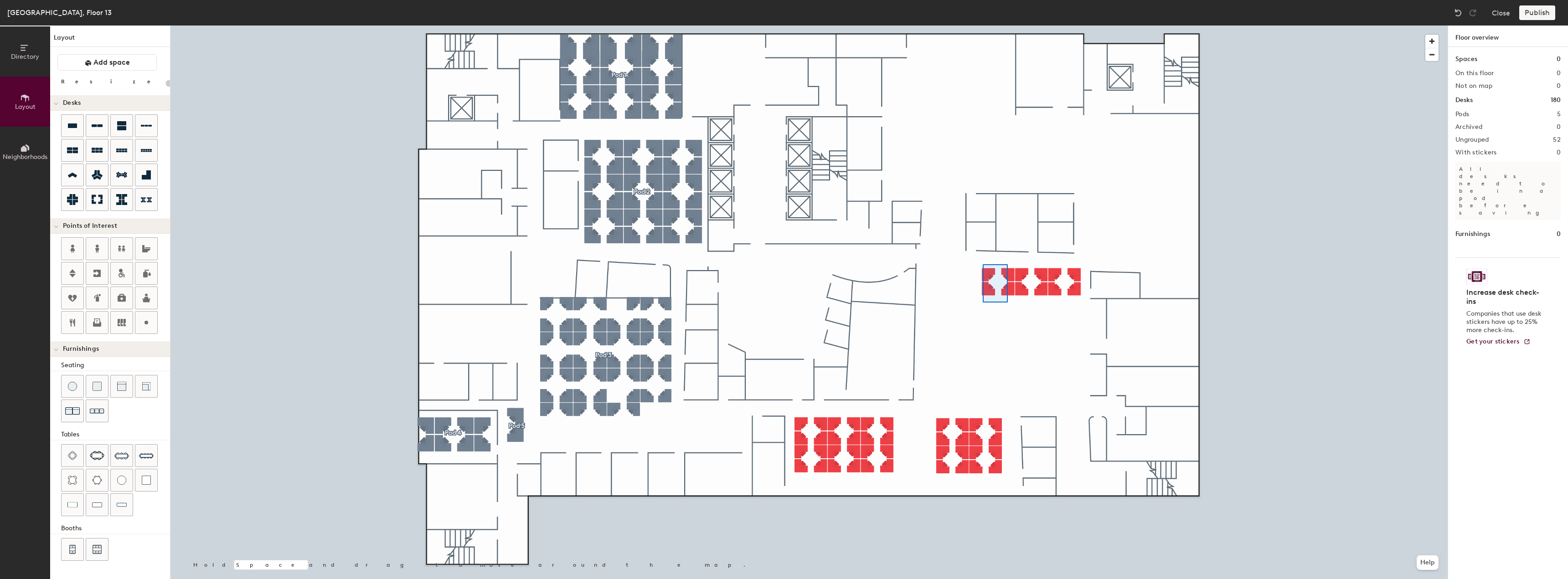
type input "80"
click at [1476, 274] on button "Duplicate" at bounding box center [1508, 275] width 120 height 18
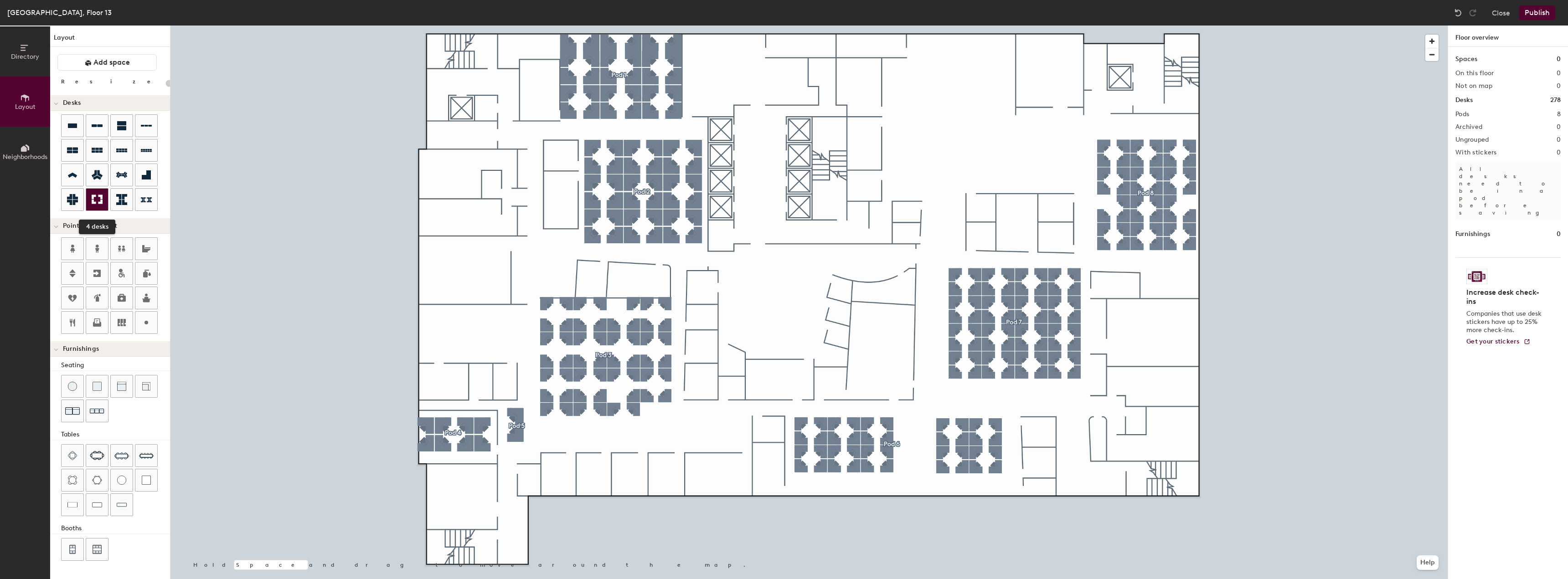
click at [96, 204] on icon at bounding box center [97, 199] width 11 height 9
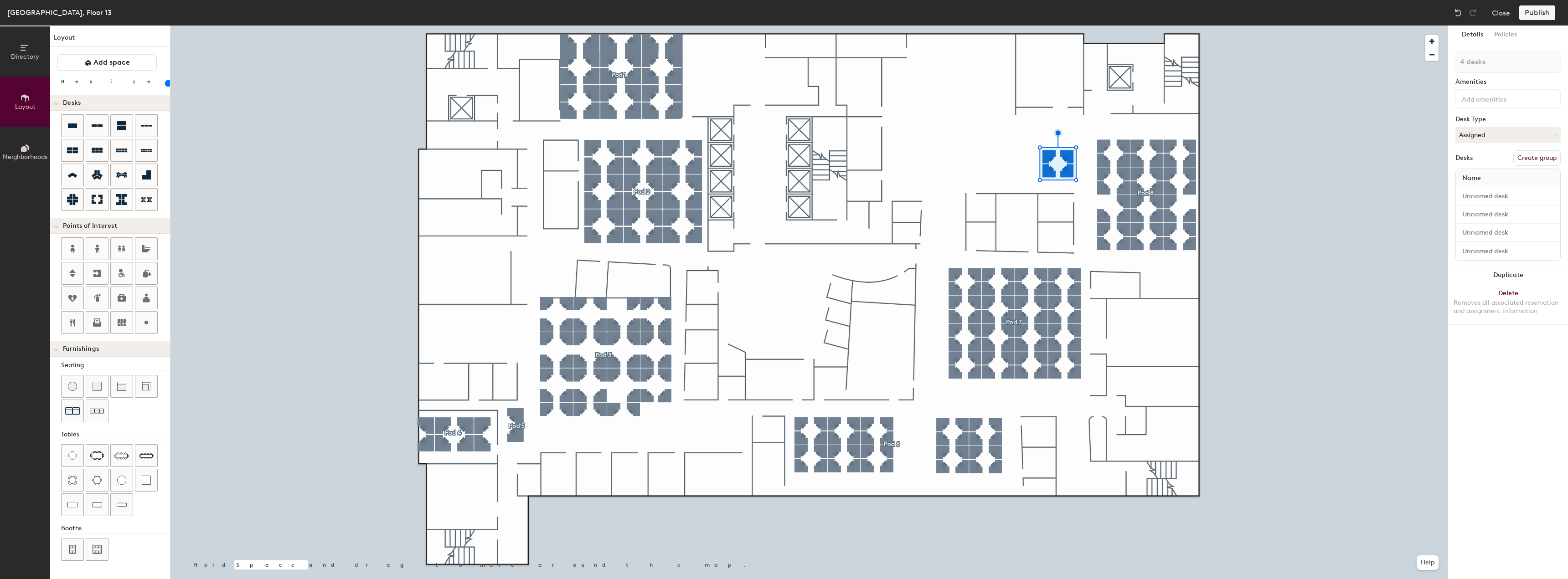
drag, startPoint x: 1525, startPoint y: 270, endPoint x: 1460, endPoint y: 265, distance: 65.2
click at [1521, 271] on button "Duplicate" at bounding box center [1508, 275] width 120 height 18
click at [1521, 275] on button "Duplicate" at bounding box center [1508, 275] width 120 height 18
click at [1476, 275] on button "Duplicate" at bounding box center [1508, 275] width 120 height 18
drag, startPoint x: 1485, startPoint y: 275, endPoint x: 1457, endPoint y: 273, distance: 28.1
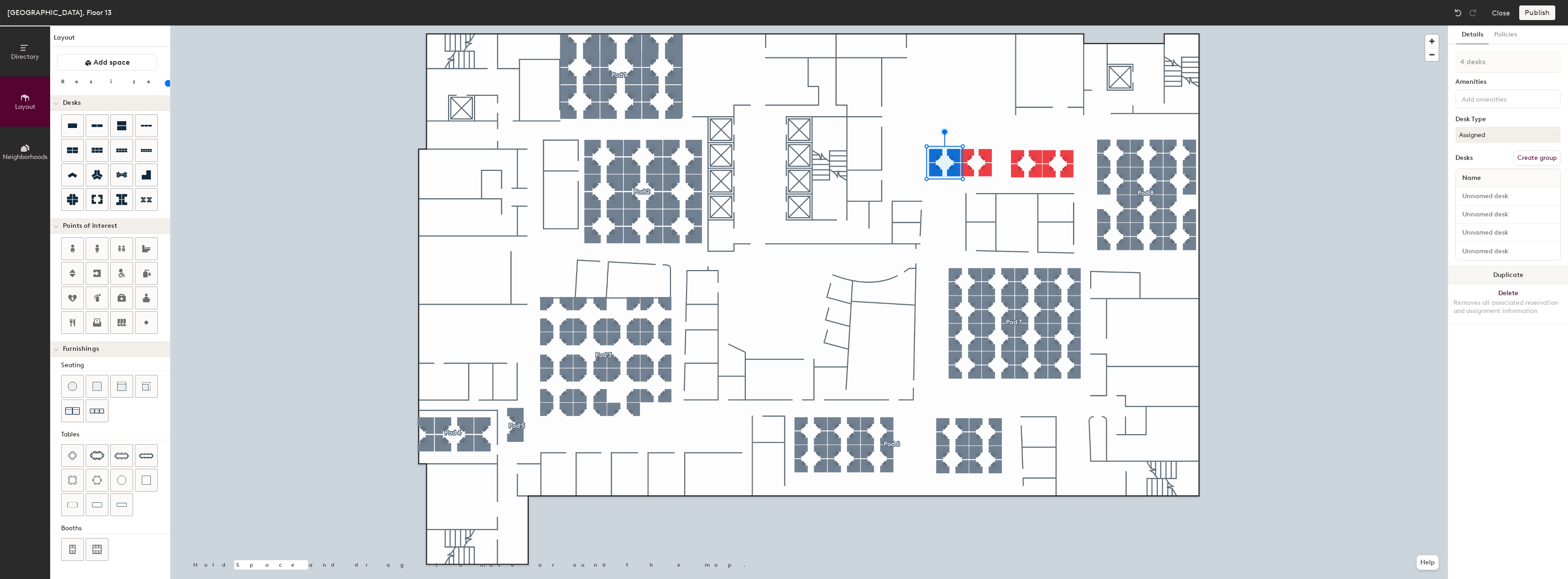
click at [1482, 274] on button "Duplicate" at bounding box center [1508, 275] width 120 height 18
type input "20"
